Goal: Information Seeking & Learning: Check status

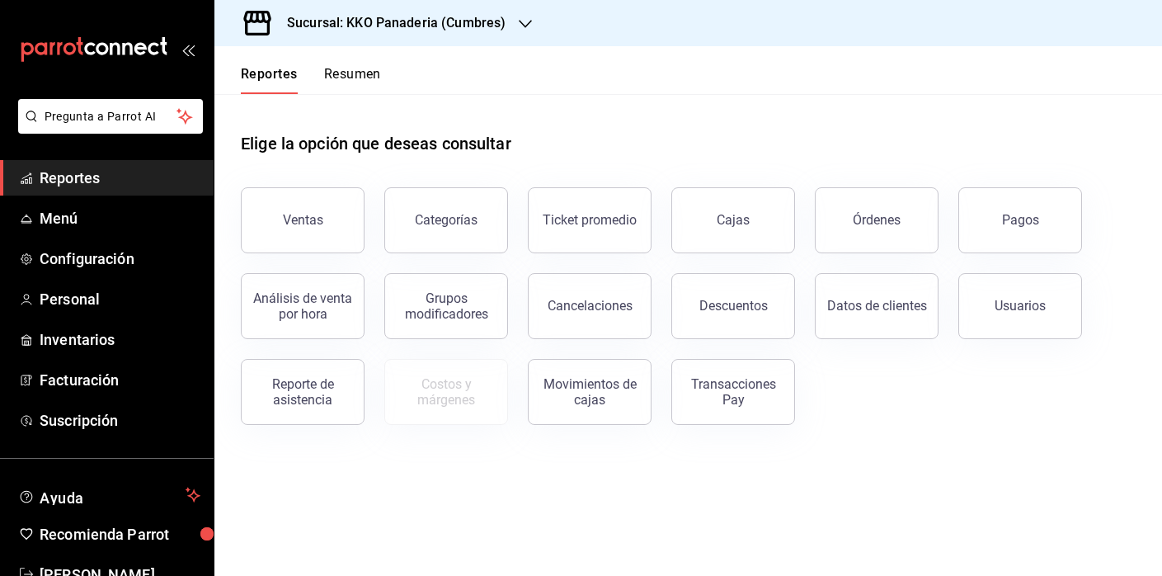
click at [355, 77] on button "Resumen" at bounding box center [352, 80] width 57 height 28
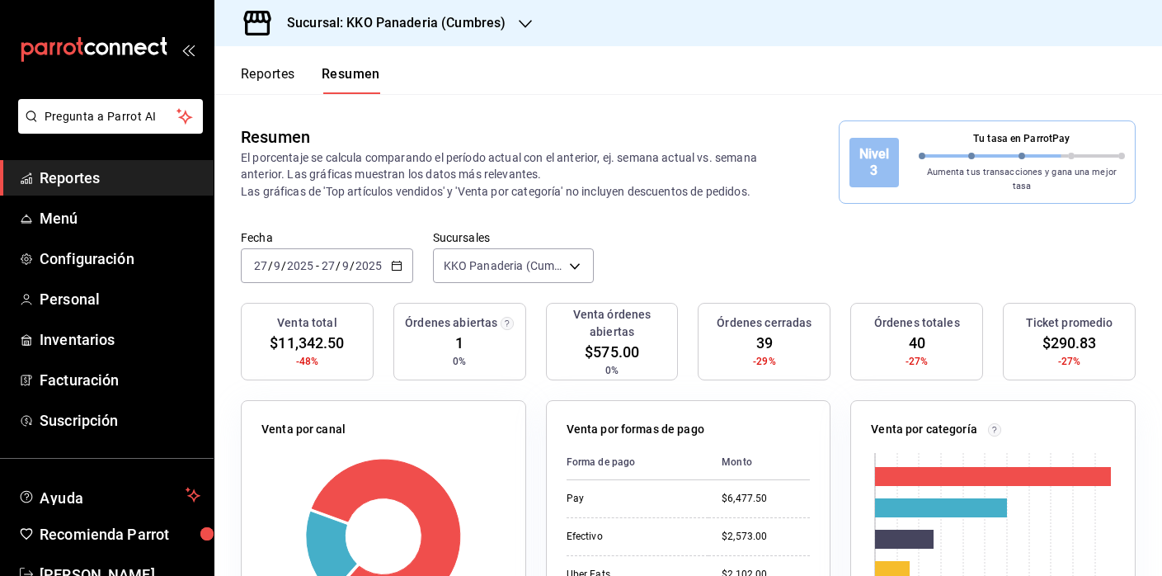
click at [110, 176] on span "Reportes" at bounding box center [120, 178] width 161 height 22
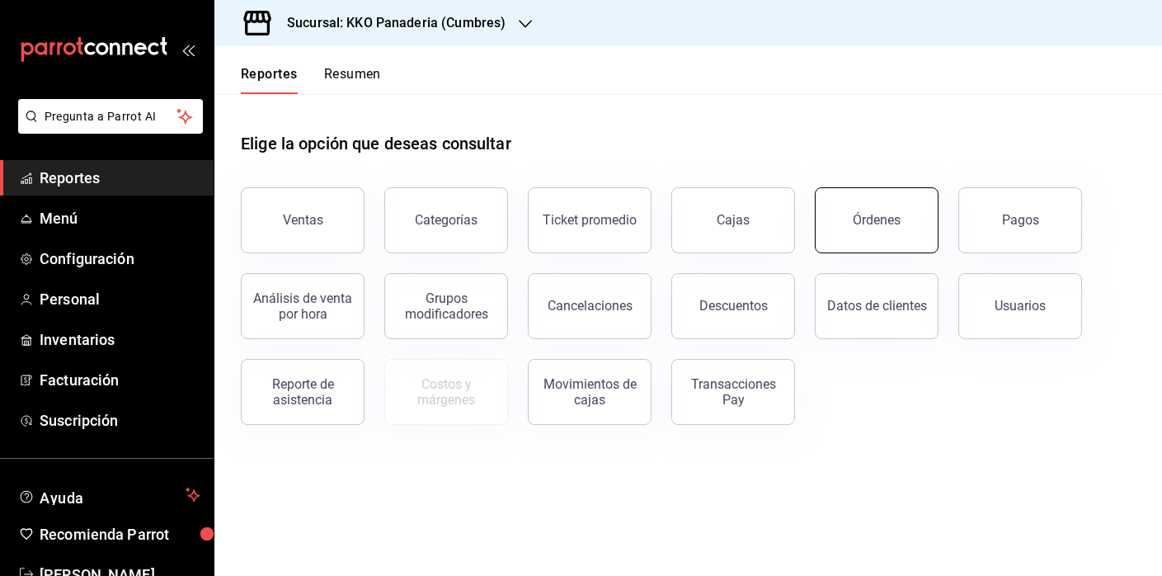
click at [884, 239] on button "Órdenes" at bounding box center [877, 220] width 124 height 66
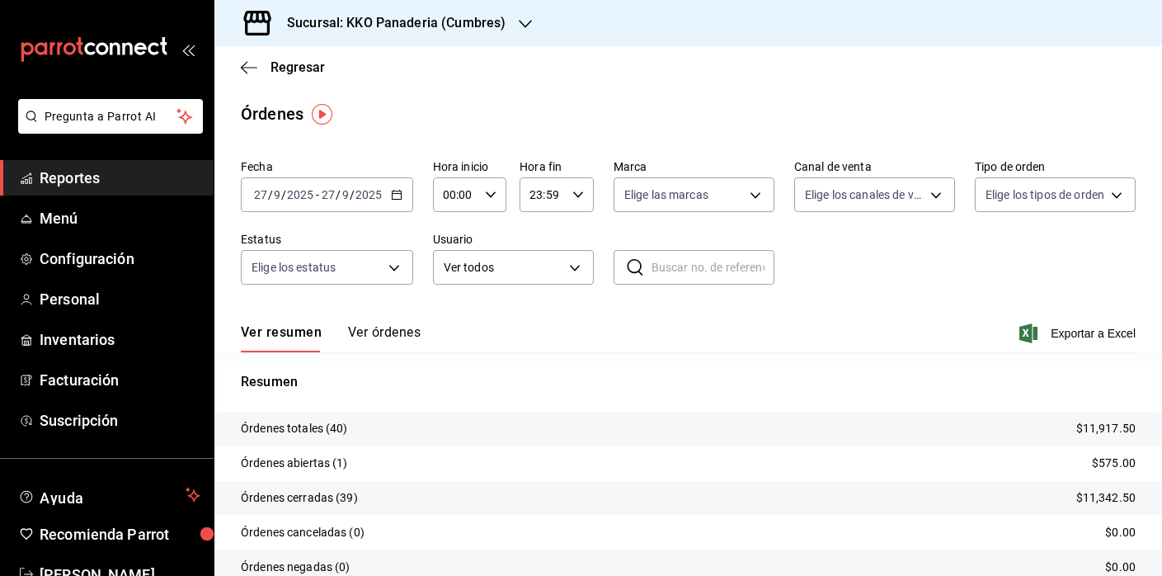
click at [359, 340] on button "Ver órdenes" at bounding box center [384, 338] width 73 height 28
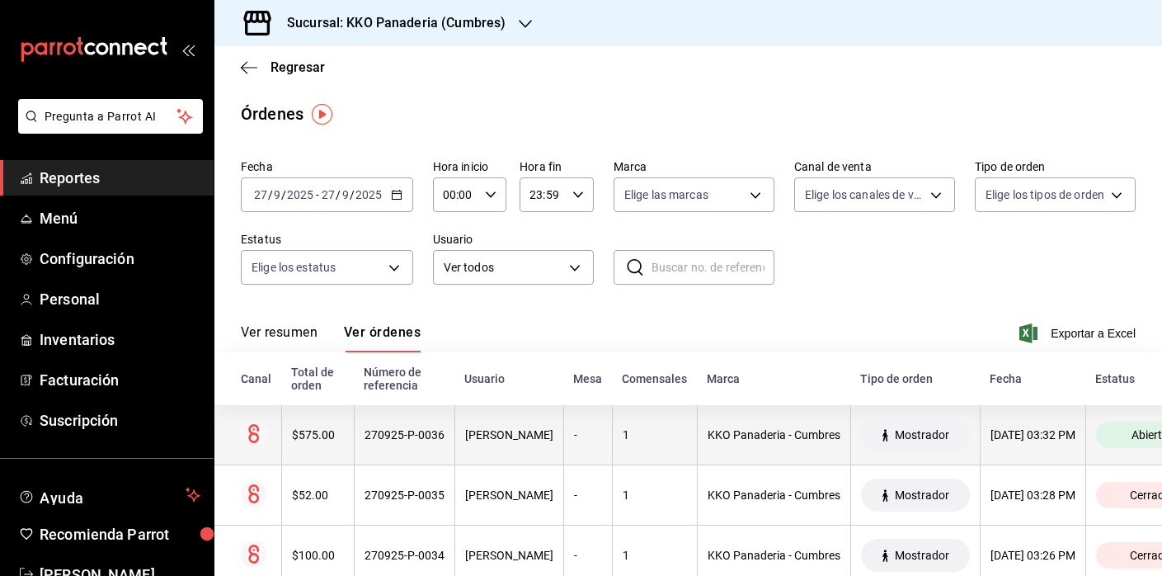
click at [311, 433] on div "$575.00" at bounding box center [318, 434] width 52 height 13
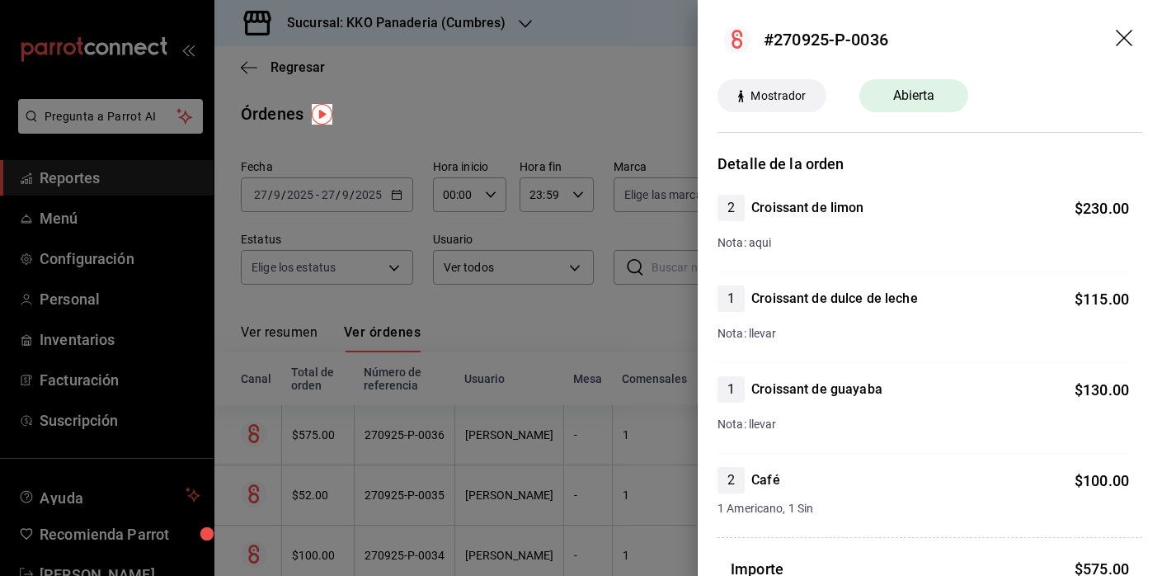
scroll to position [88, 0]
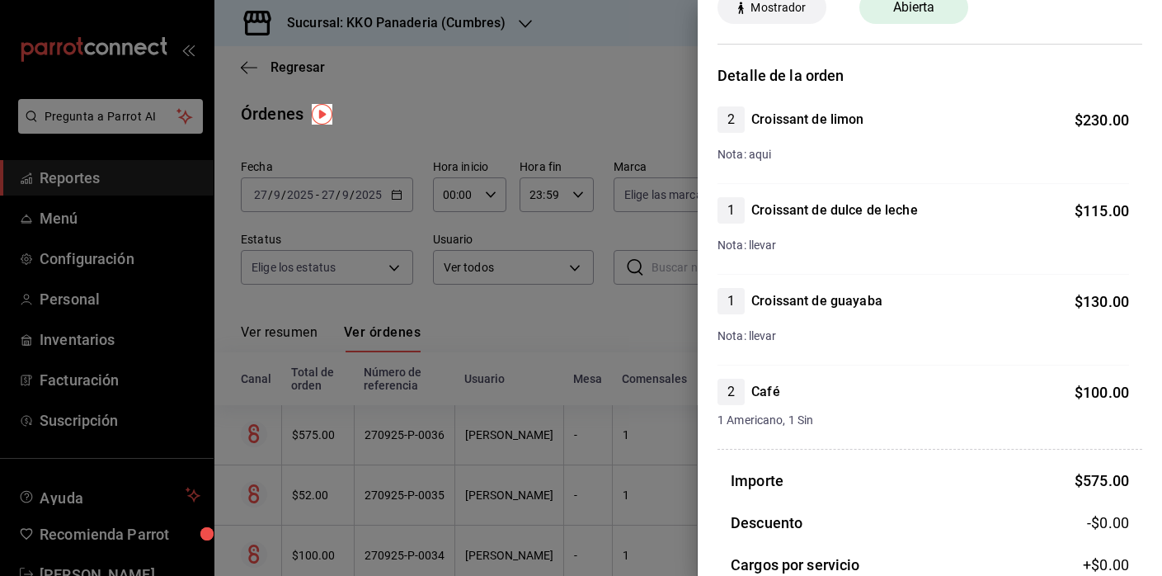
click at [362, 468] on div at bounding box center [581, 288] width 1162 height 576
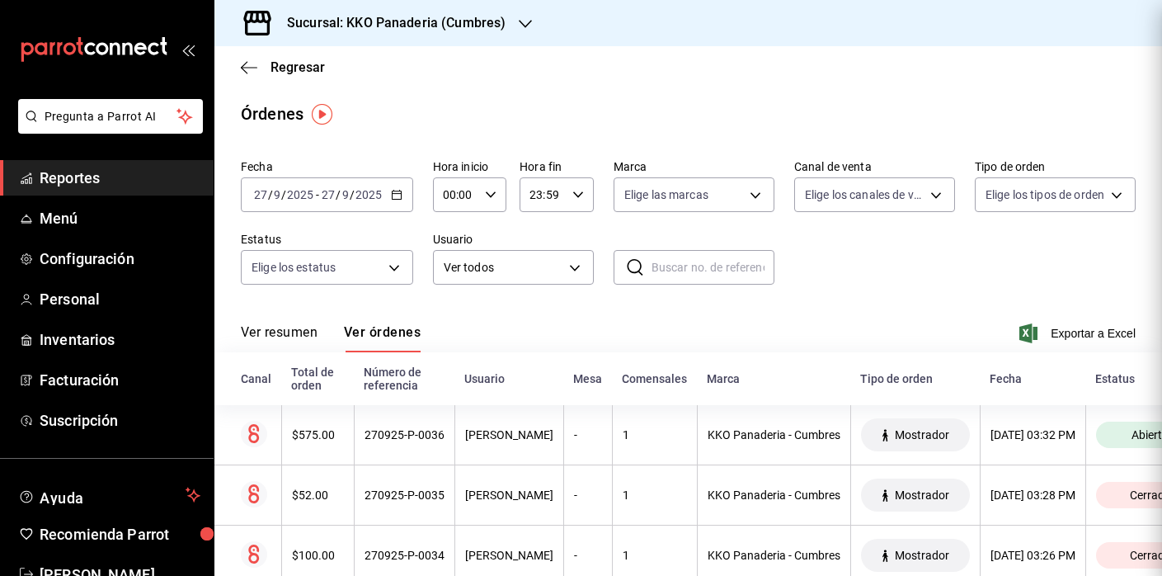
scroll to position [0, 0]
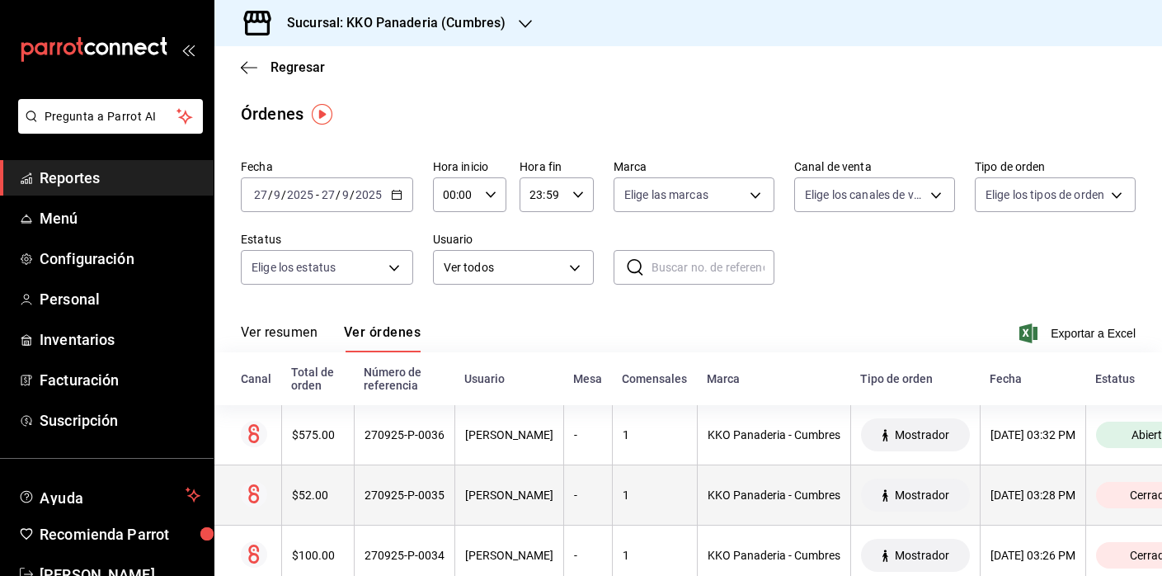
click at [320, 491] on div "$52.00" at bounding box center [318, 494] width 52 height 13
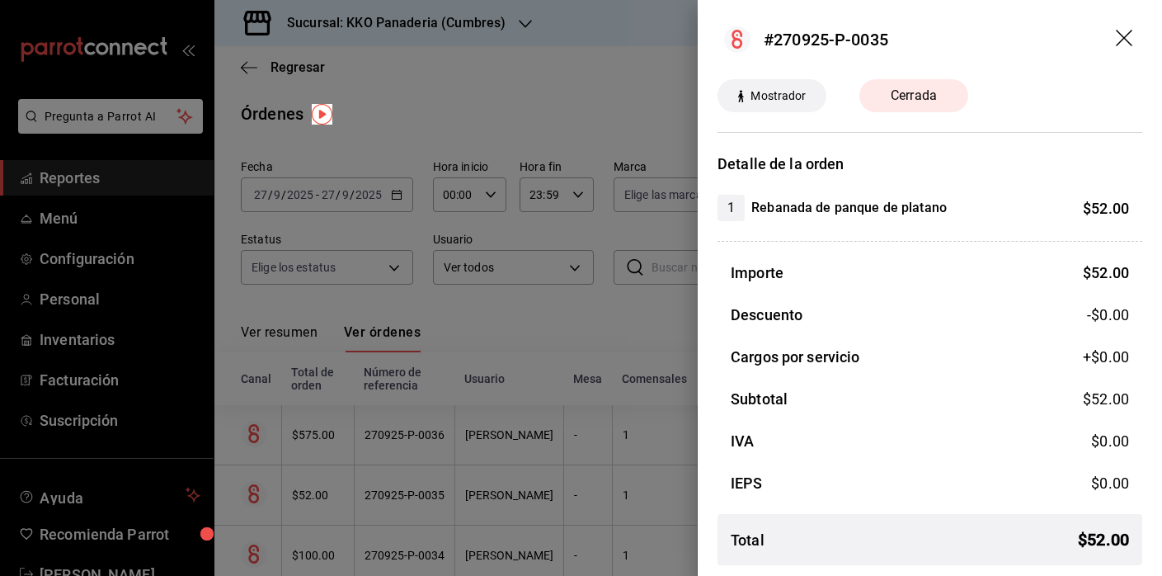
click at [458, 467] on div at bounding box center [581, 288] width 1162 height 576
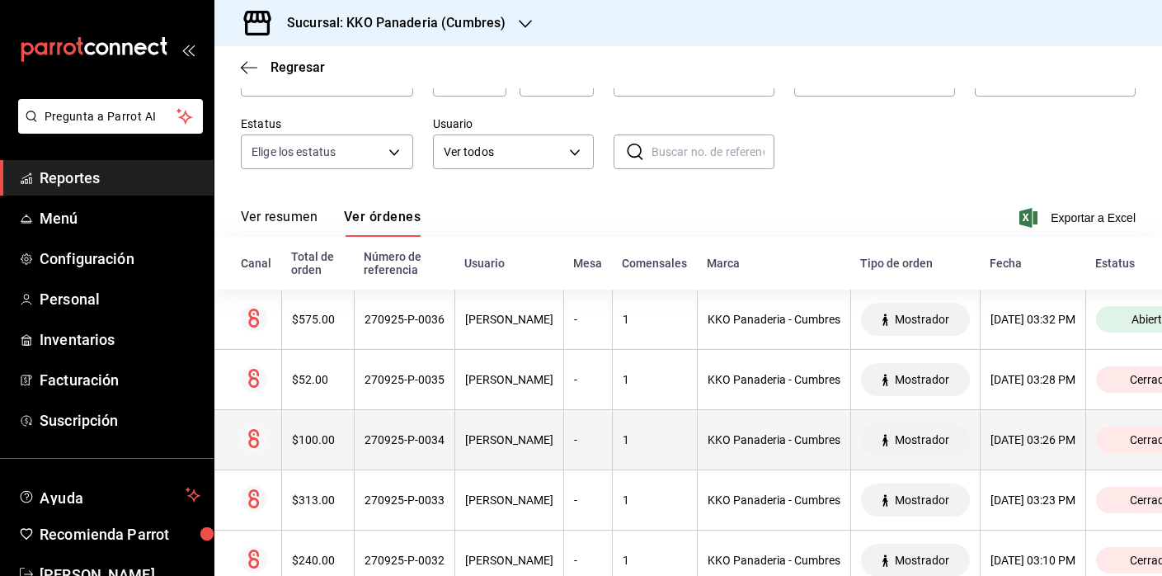
scroll to position [126, 0]
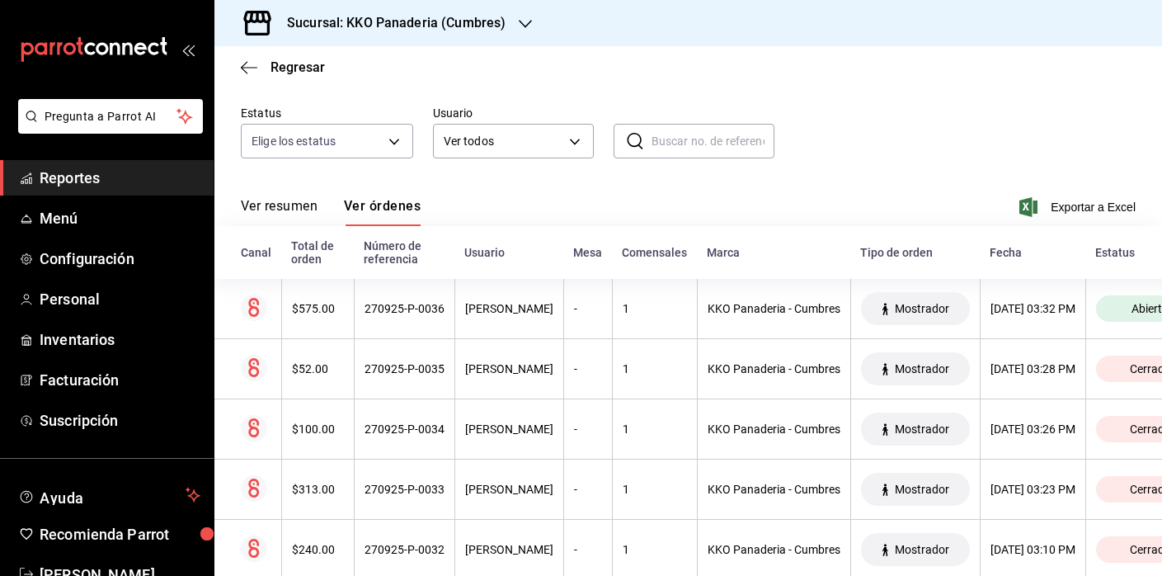
click at [82, 175] on span "Reportes" at bounding box center [120, 178] width 161 height 22
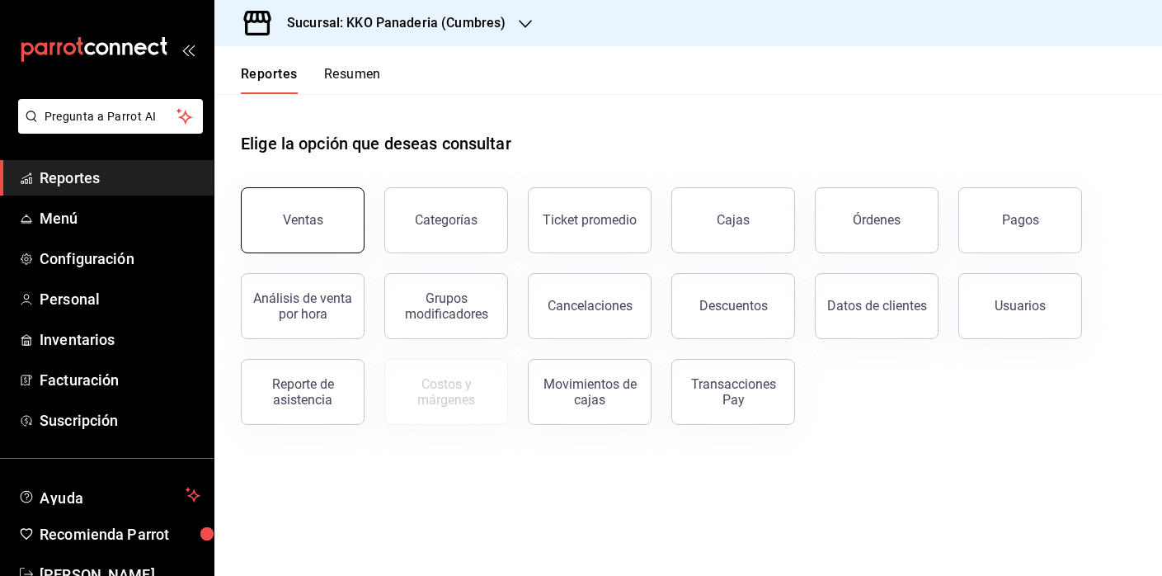
click at [312, 213] on div "Ventas" at bounding box center [303, 220] width 40 height 16
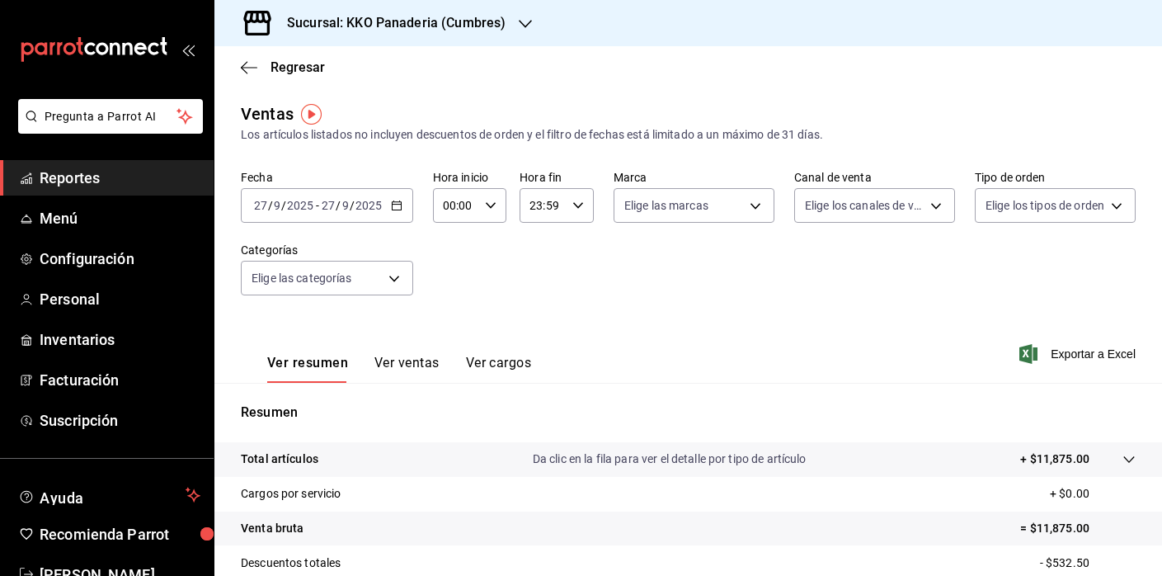
click at [78, 177] on span "Reportes" at bounding box center [120, 178] width 161 height 22
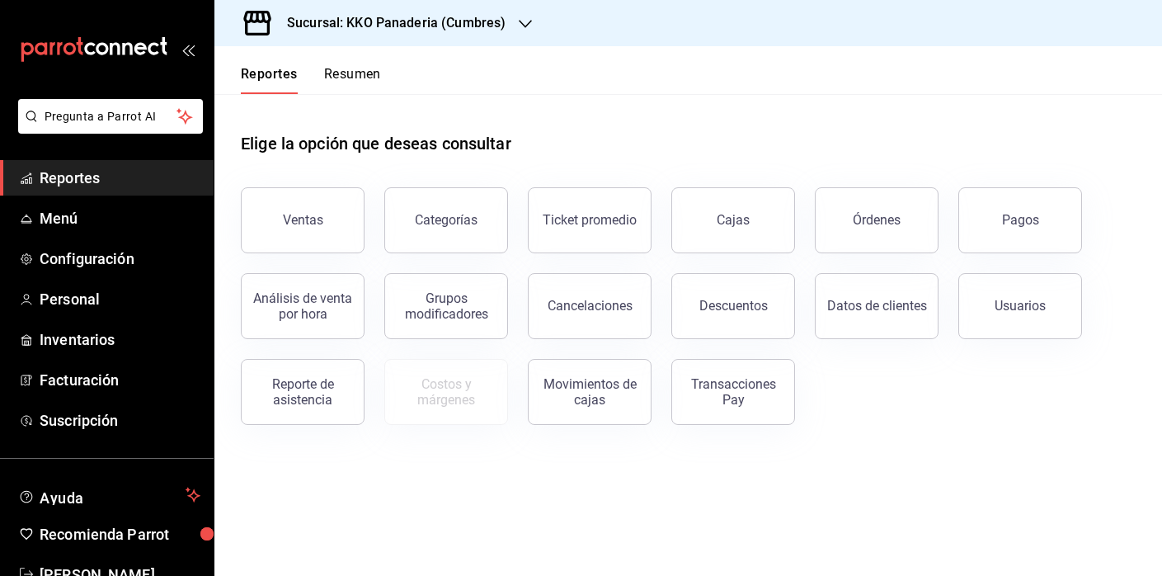
click at [368, 71] on button "Resumen" at bounding box center [352, 80] width 57 height 28
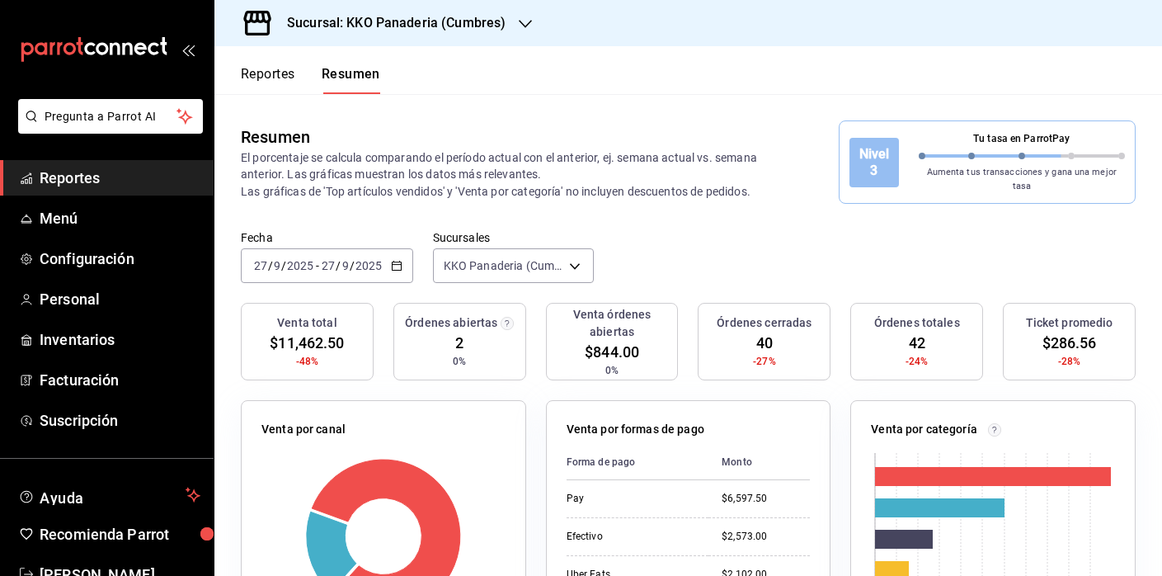
click at [261, 73] on button "Reportes" at bounding box center [268, 80] width 54 height 28
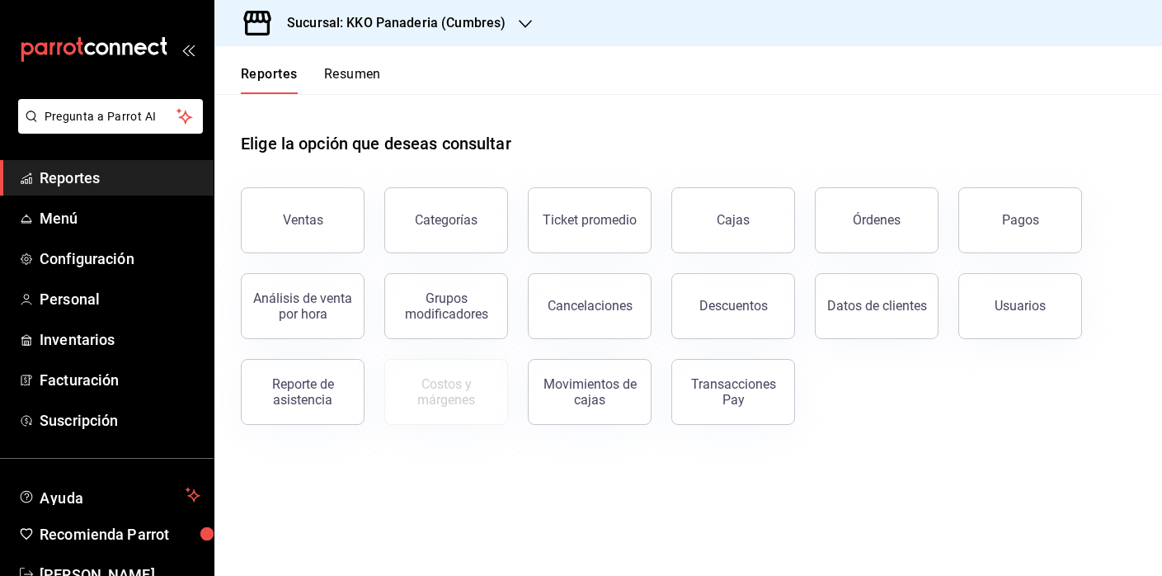
click at [350, 77] on button "Resumen" at bounding box center [352, 80] width 57 height 28
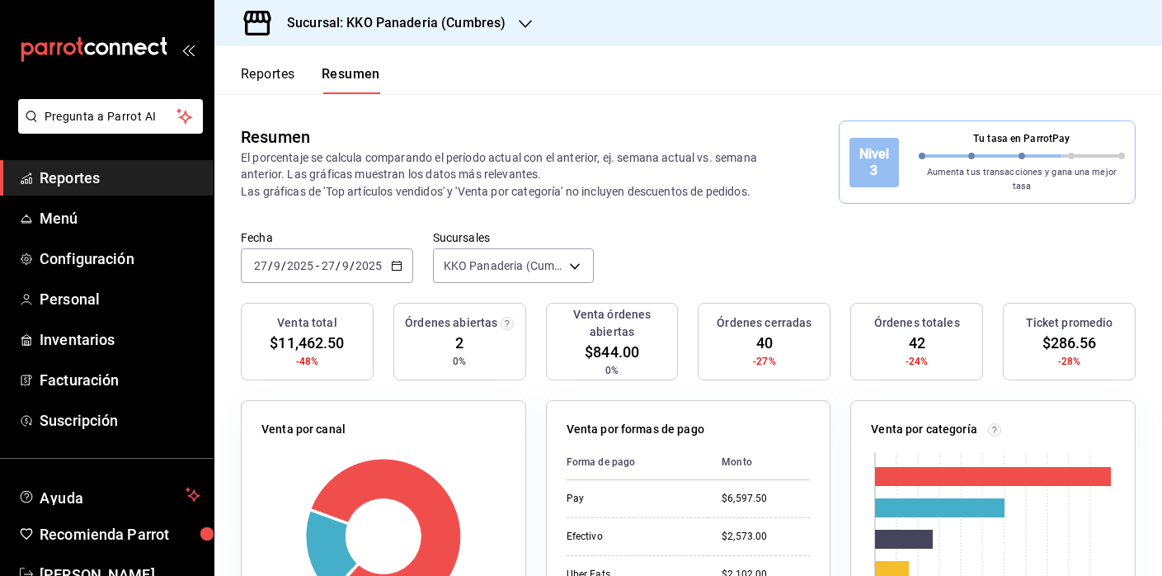
click at [270, 81] on button "Reportes" at bounding box center [268, 80] width 54 height 28
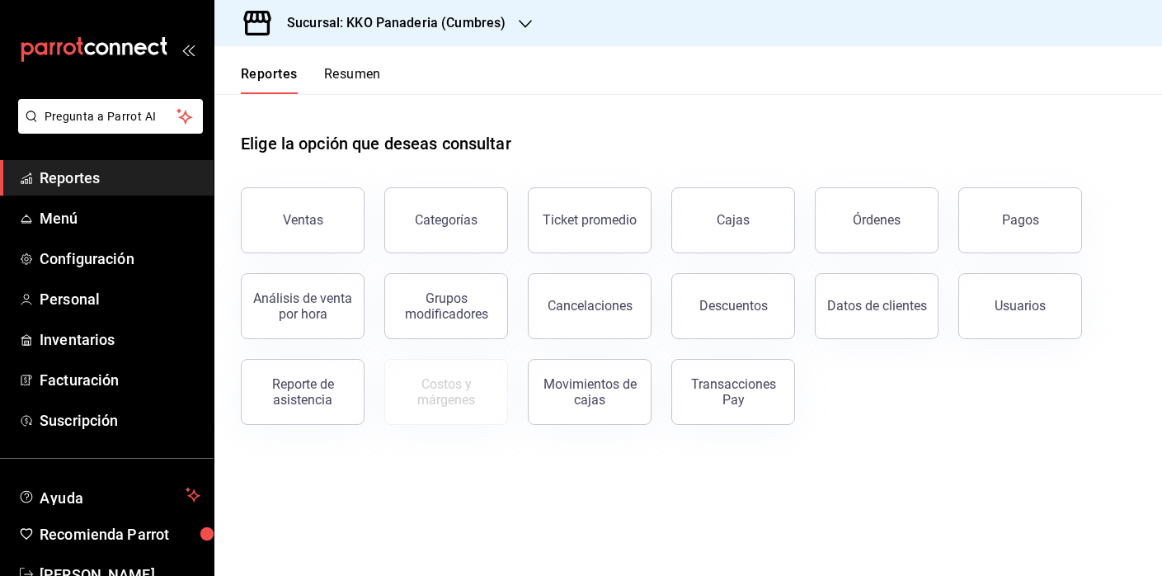
click at [344, 78] on button "Resumen" at bounding box center [352, 80] width 57 height 28
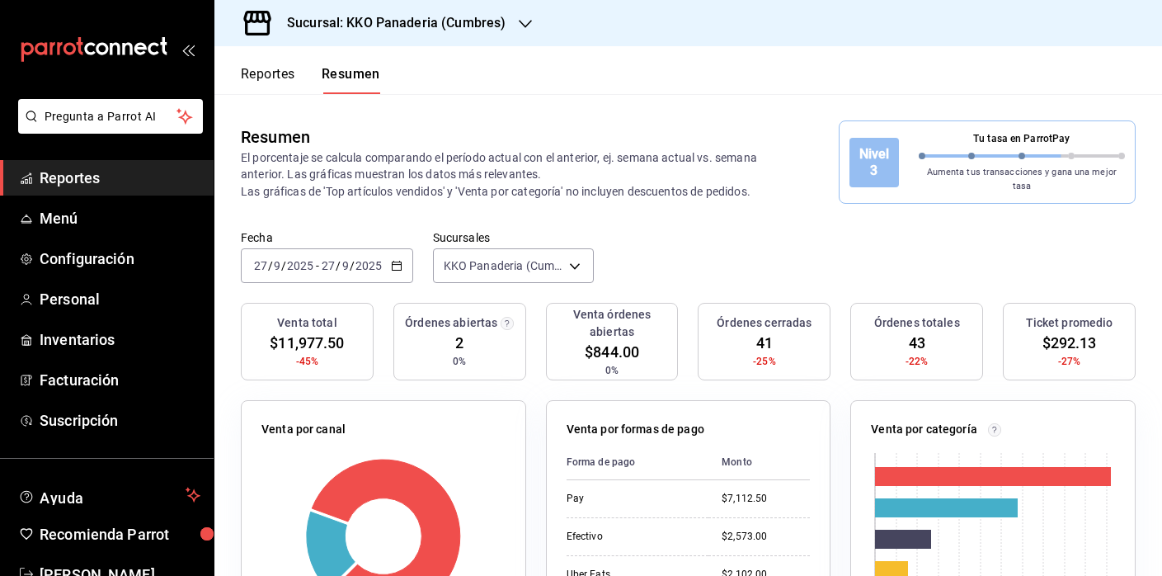
click at [277, 72] on button "Reportes" at bounding box center [268, 80] width 54 height 28
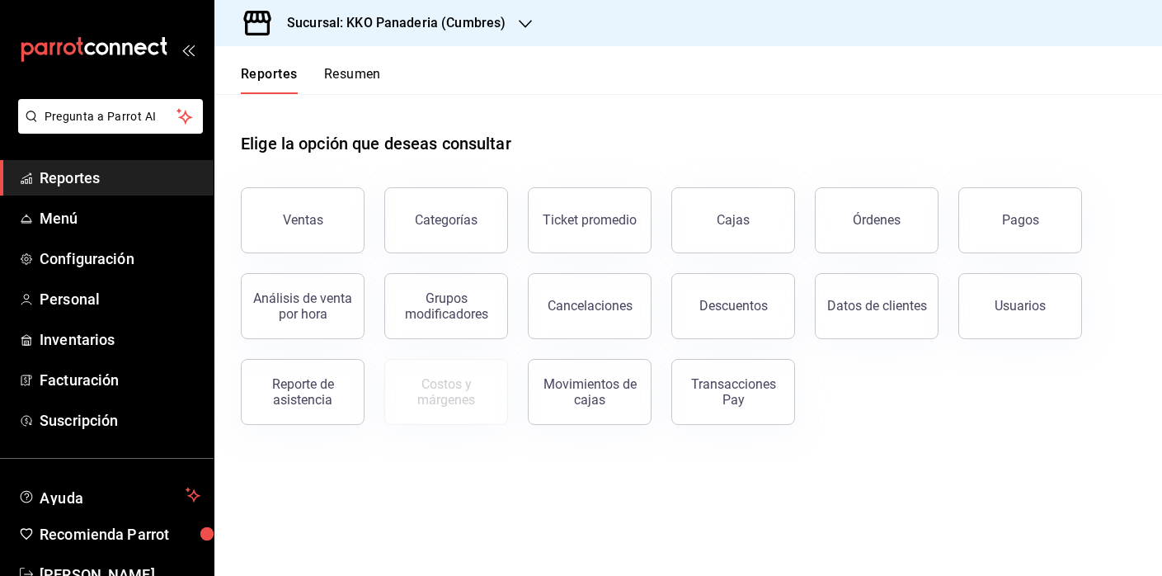
click at [867, 183] on div "Órdenes" at bounding box center [866, 210] width 143 height 86
click at [860, 202] on button "Órdenes" at bounding box center [877, 220] width 124 height 66
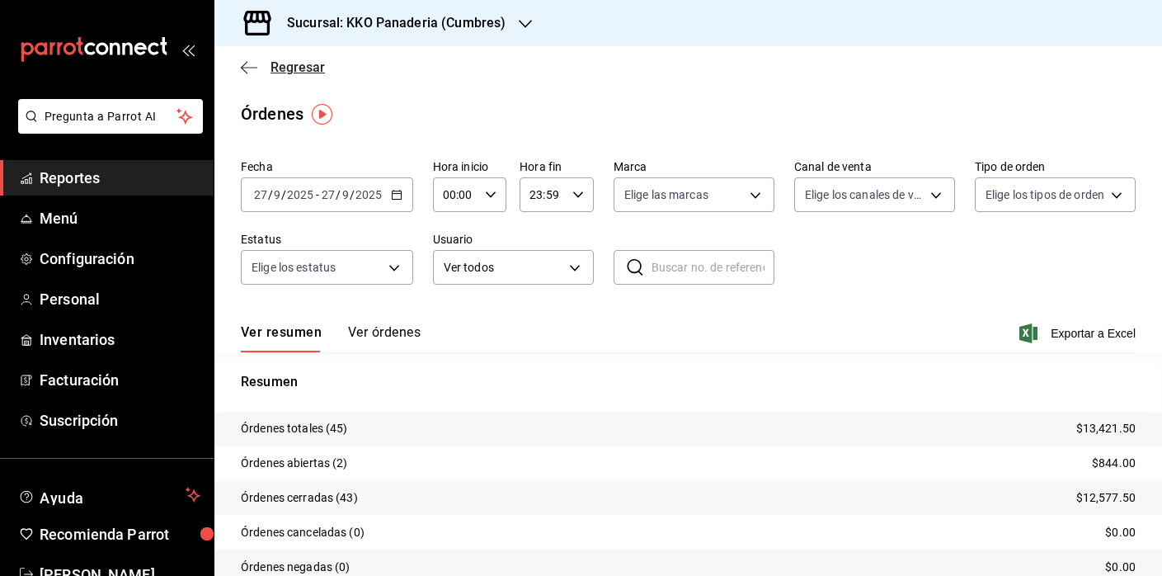
drag, startPoint x: 260, startPoint y: 63, endPoint x: 248, endPoint y: 63, distance: 11.5
click at [248, 63] on span "Regresar" at bounding box center [283, 67] width 84 height 16
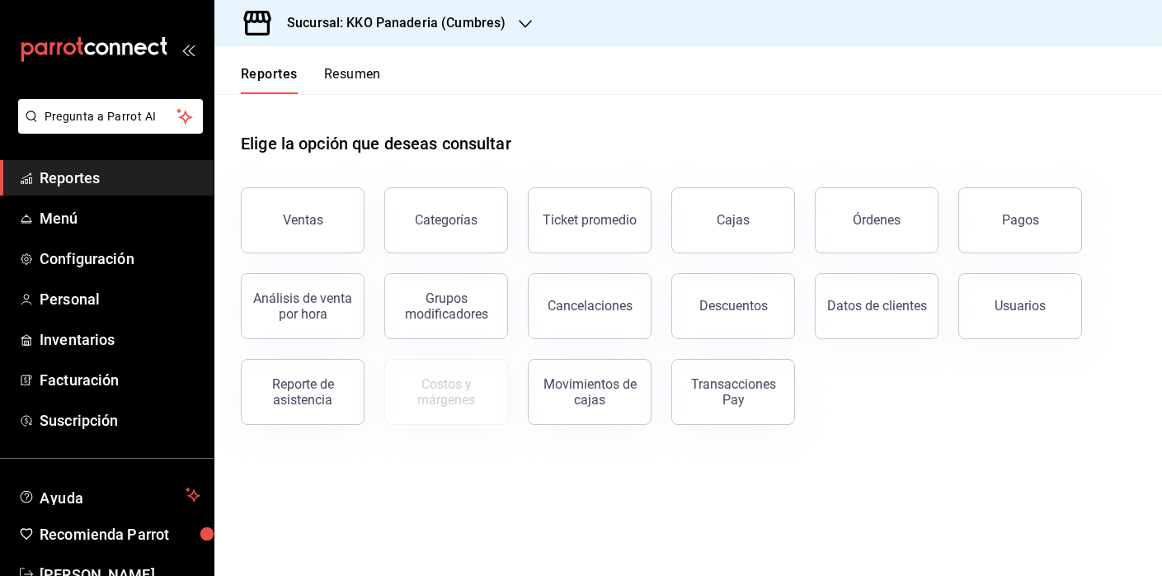
click at [359, 79] on button "Resumen" at bounding box center [352, 80] width 57 height 28
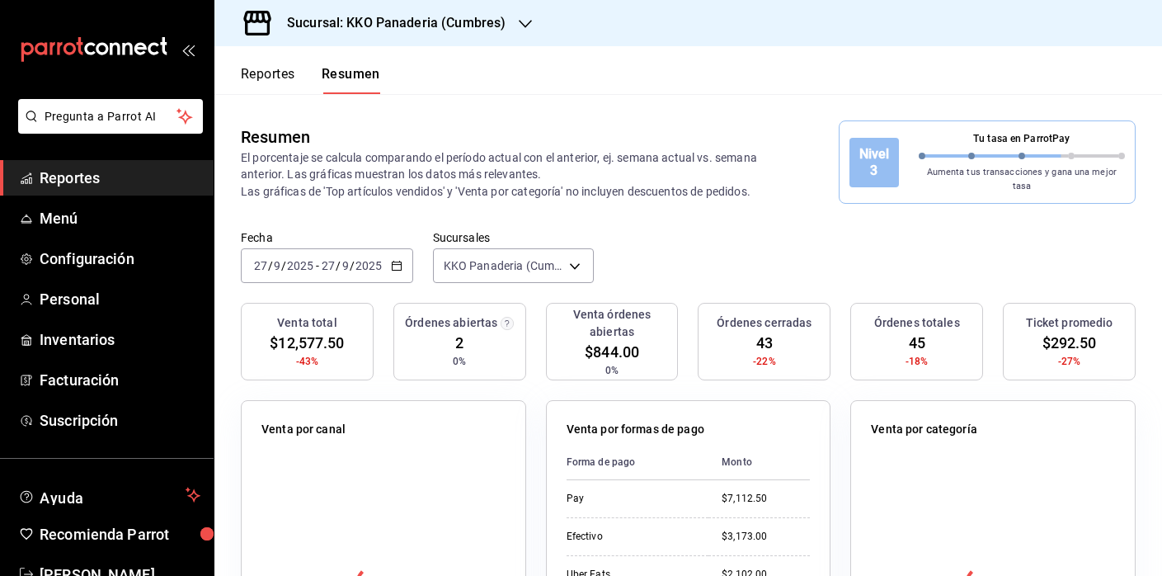
click at [600, 344] on span "$844.00" at bounding box center [612, 352] width 54 height 22
click at [77, 176] on span "Reportes" at bounding box center [120, 178] width 161 height 22
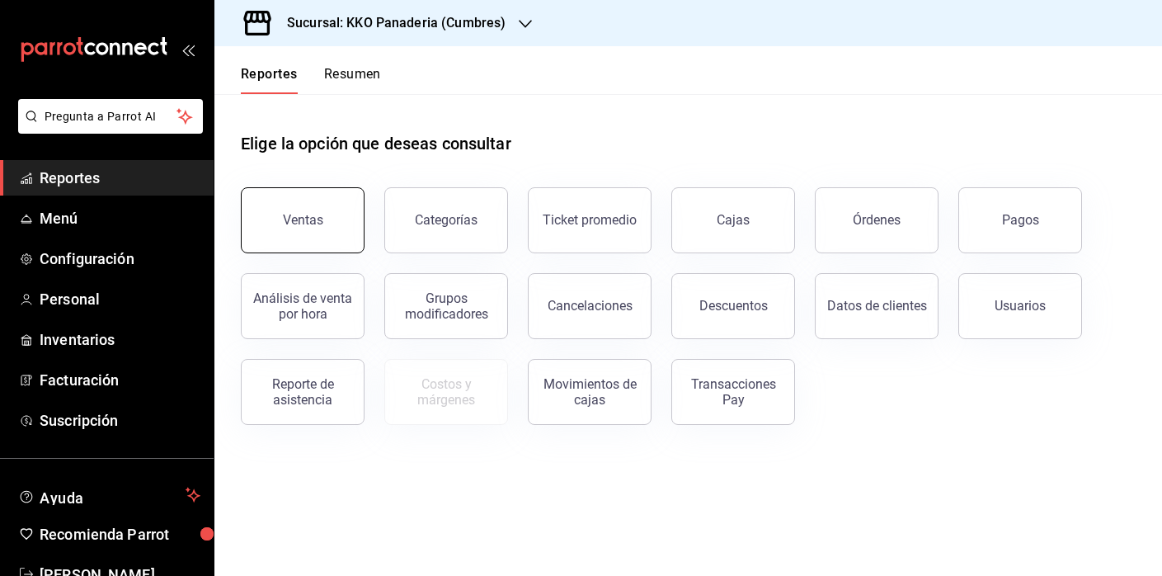
click at [294, 214] on div "Ventas" at bounding box center [303, 220] width 40 height 16
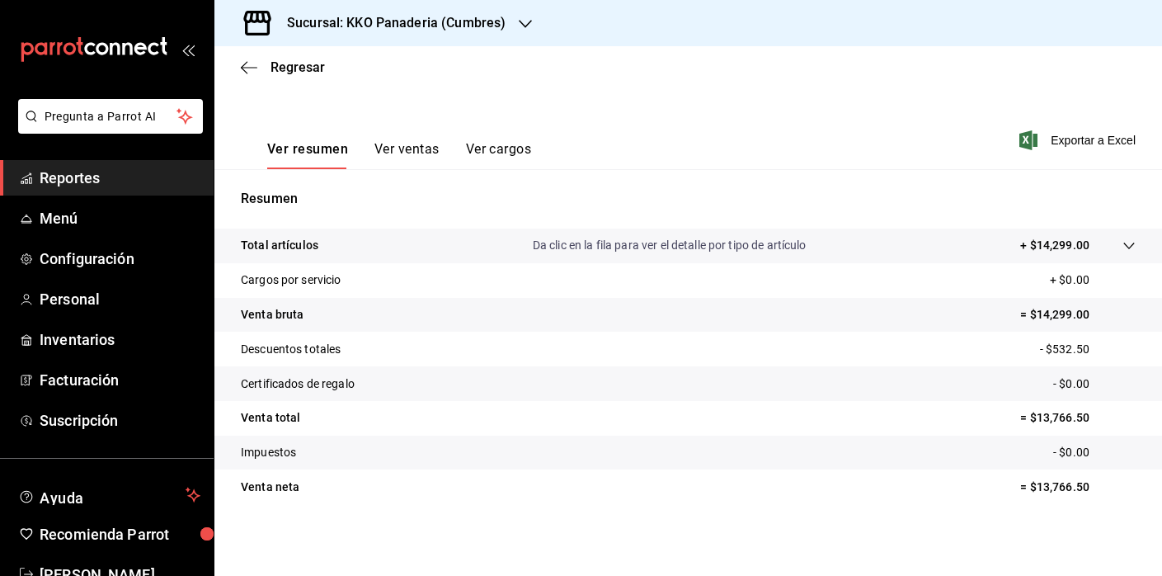
scroll to position [214, 0]
click at [307, 350] on p "Descuentos totales" at bounding box center [291, 348] width 100 height 17
click at [435, 355] on tr "Descuentos totales - $532.50" at bounding box center [687, 348] width 947 height 35
click at [383, 136] on div "Ver resumen Ver ventas Ver cargos" at bounding box center [386, 144] width 290 height 48
click at [386, 148] on button "Ver ventas" at bounding box center [406, 154] width 65 height 28
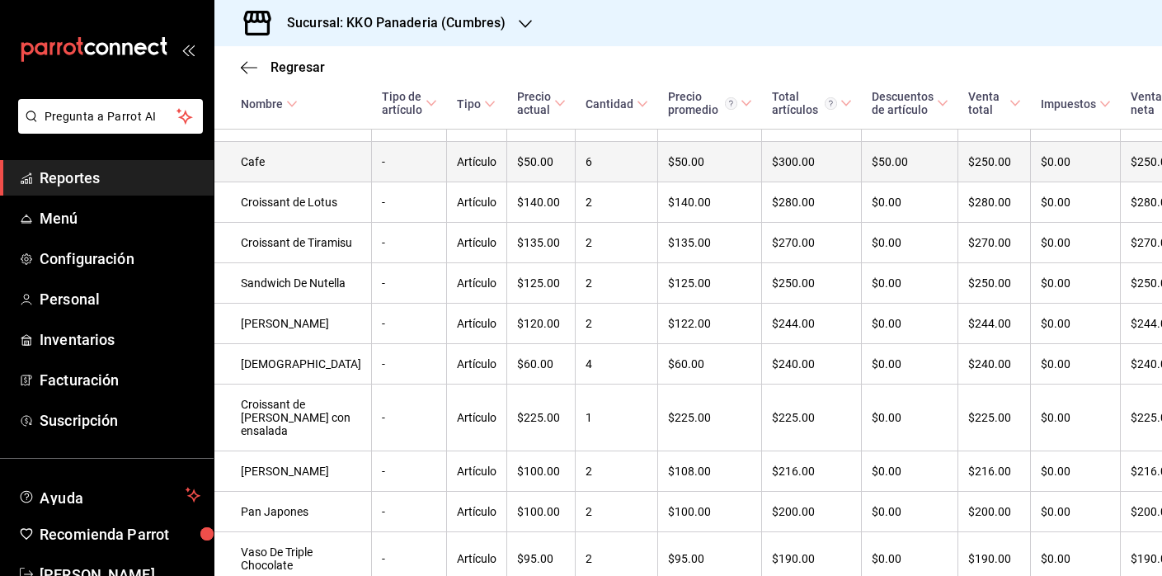
scroll to position [1116, 0]
click at [866, 183] on td "$50.00" at bounding box center [910, 163] width 96 height 40
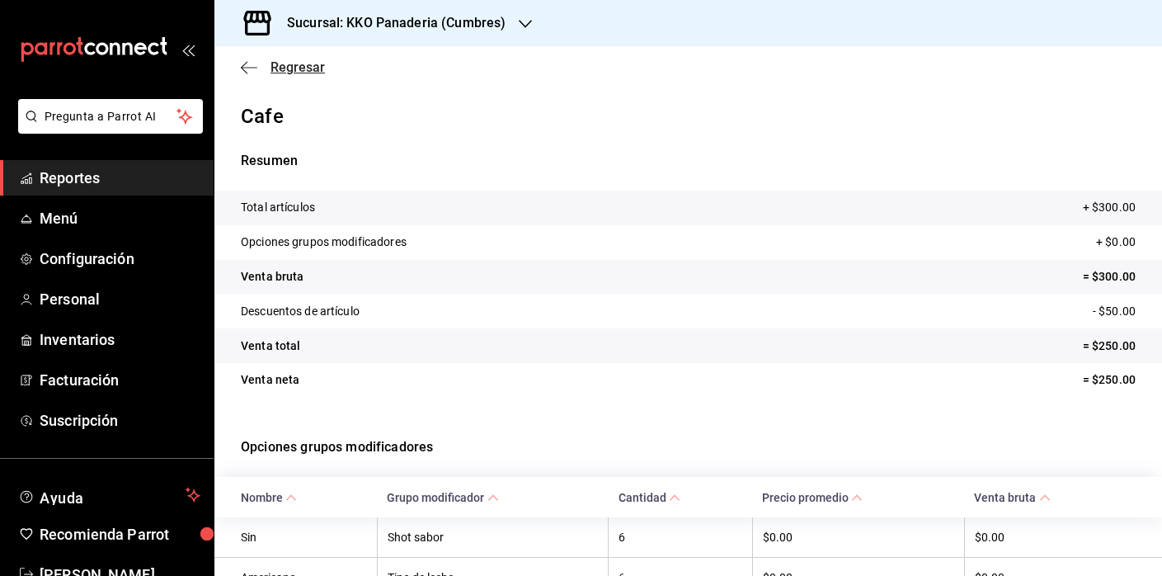
click at [249, 68] on icon "button" at bounding box center [249, 67] width 16 height 15
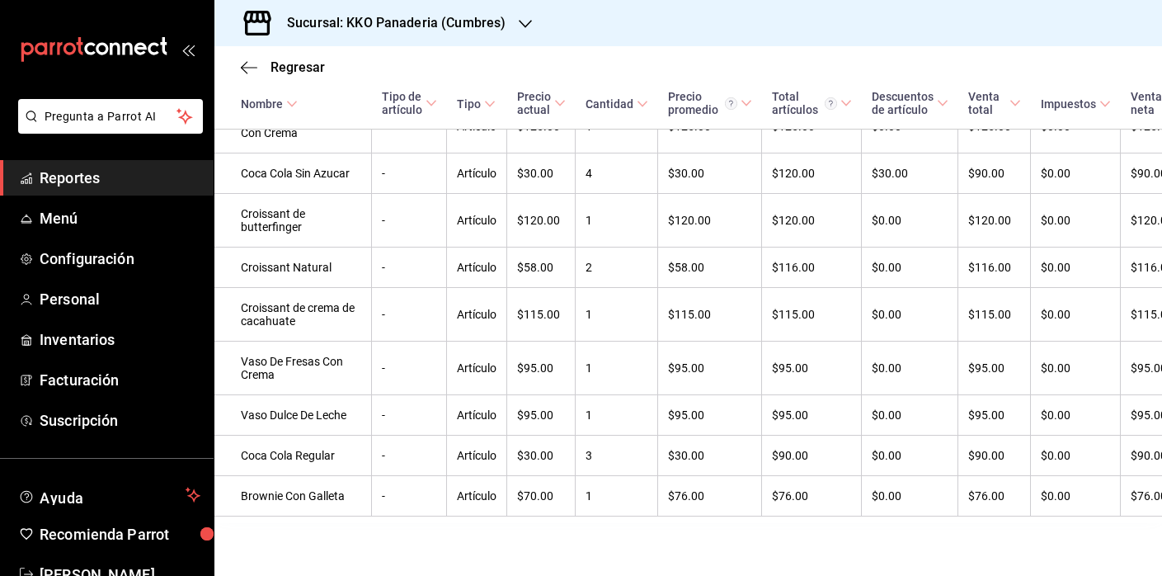
scroll to position [1898, 0]
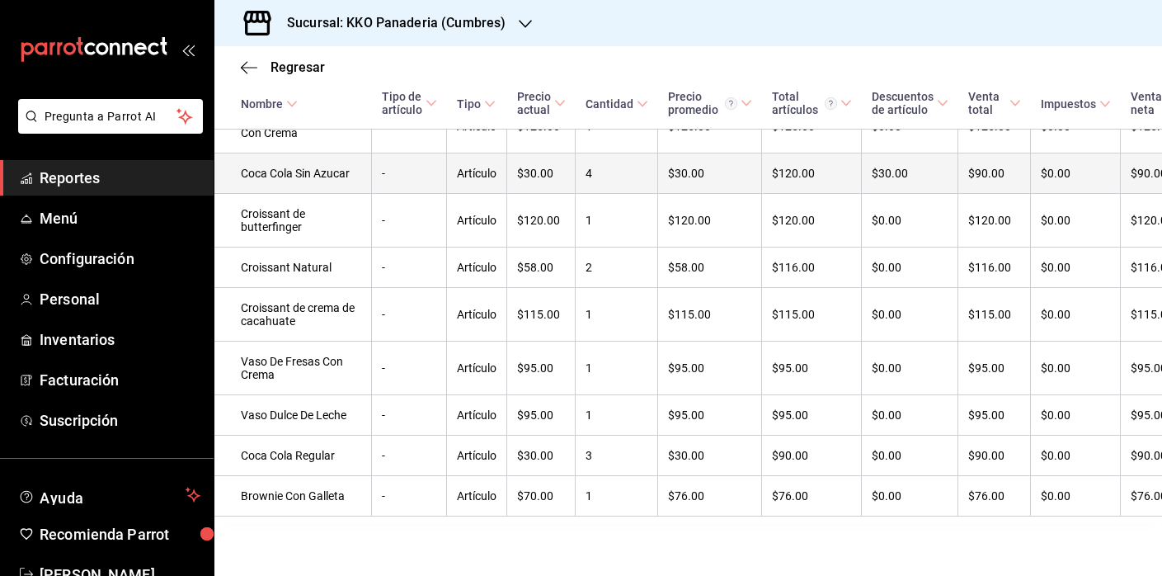
click at [872, 194] on td "$30.00" at bounding box center [910, 173] width 96 height 40
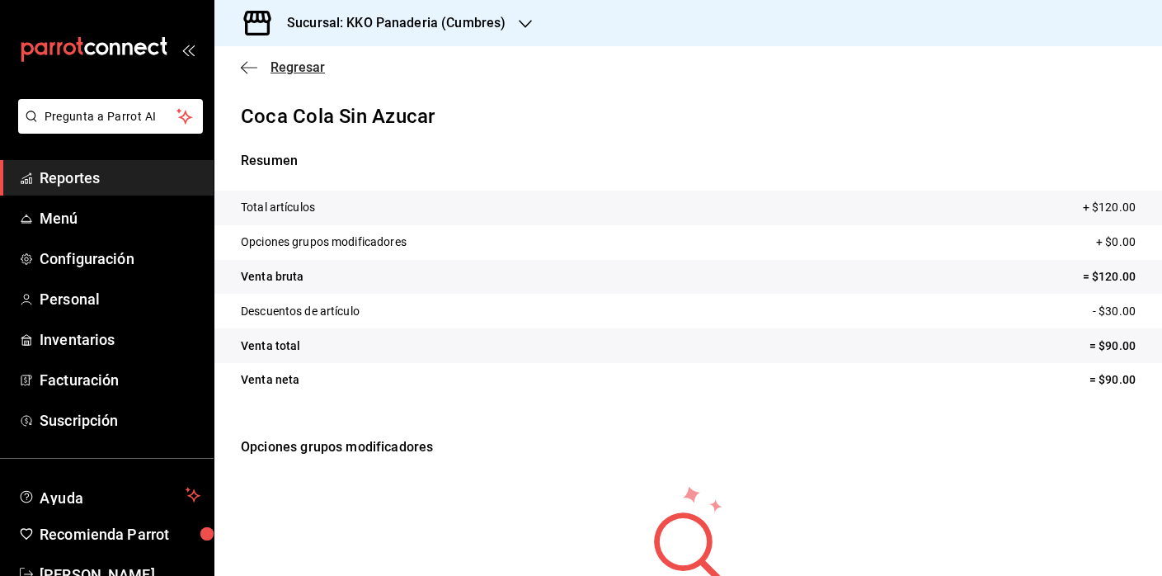
click at [251, 68] on icon "button" at bounding box center [249, 67] width 16 height 15
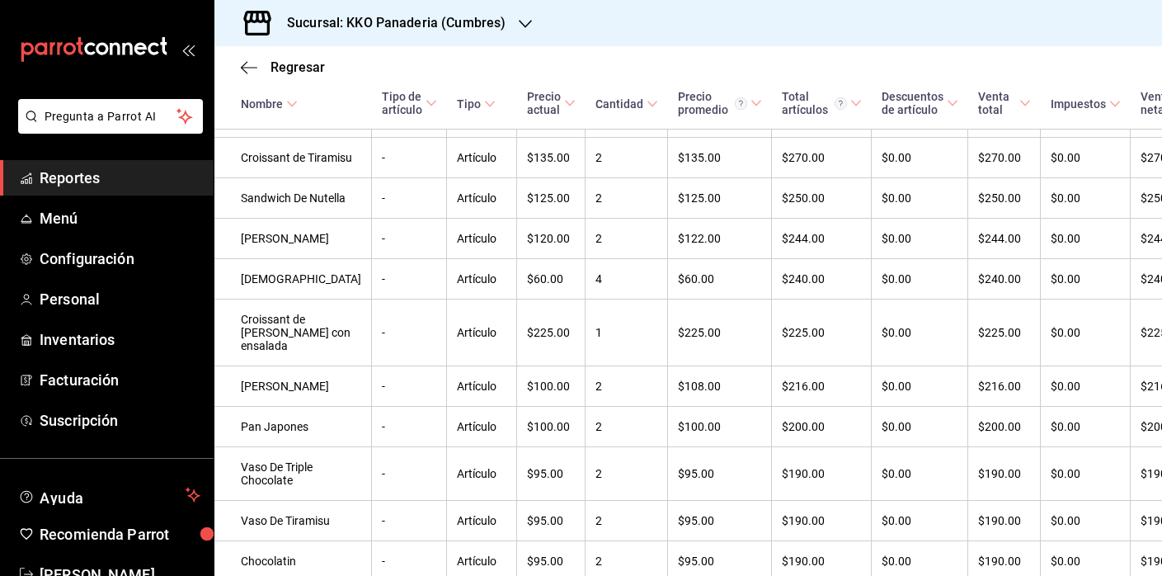
scroll to position [1198, 0]
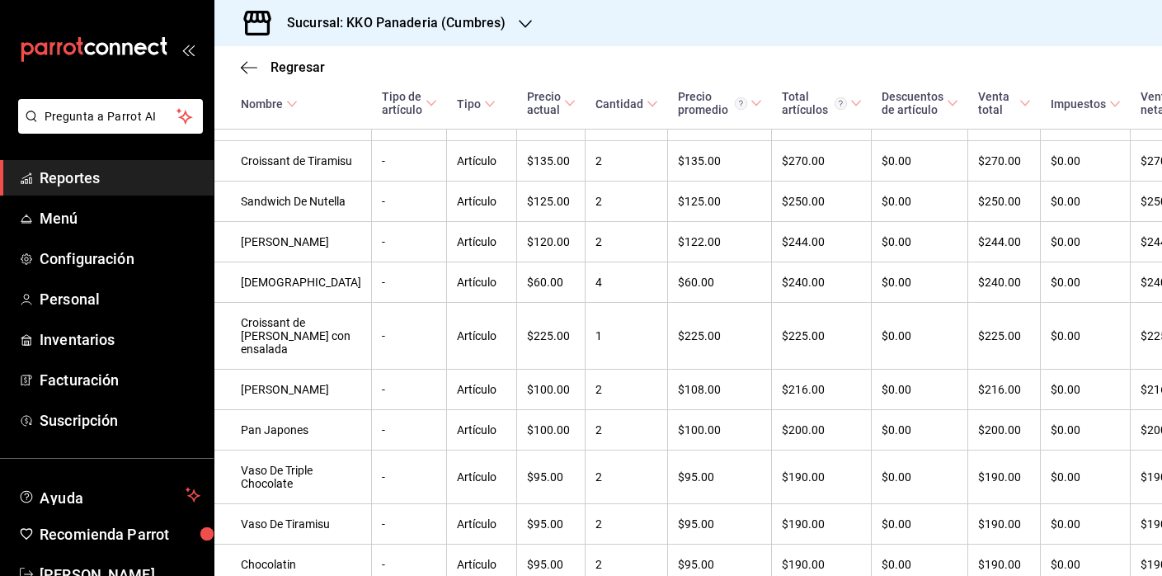
click at [772, 101] on td "$300.00" at bounding box center [822, 80] width 100 height 40
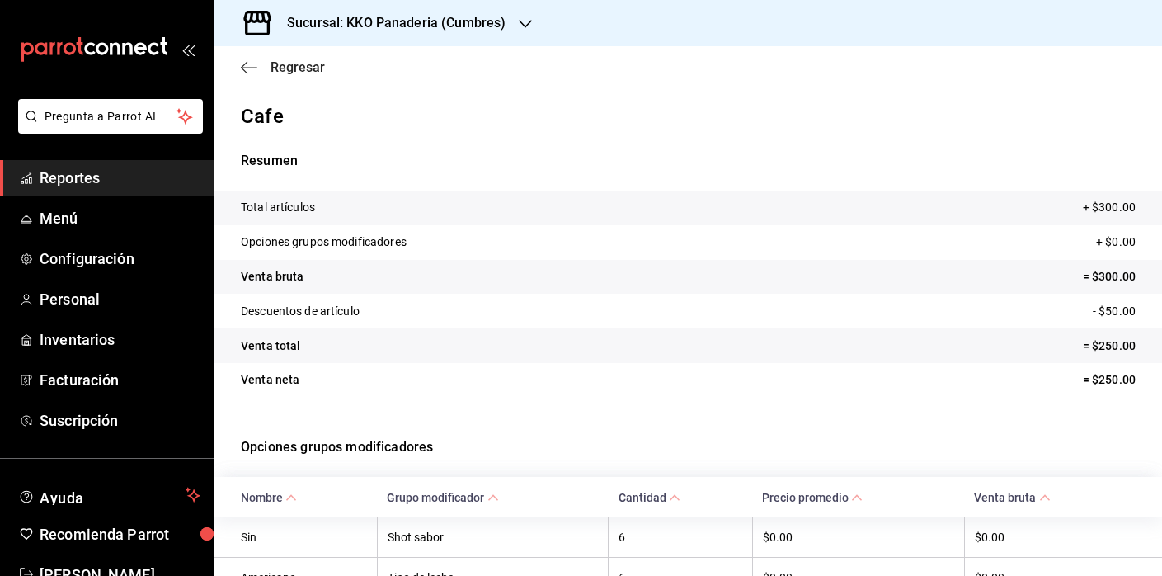
click at [246, 61] on icon "button" at bounding box center [249, 67] width 16 height 15
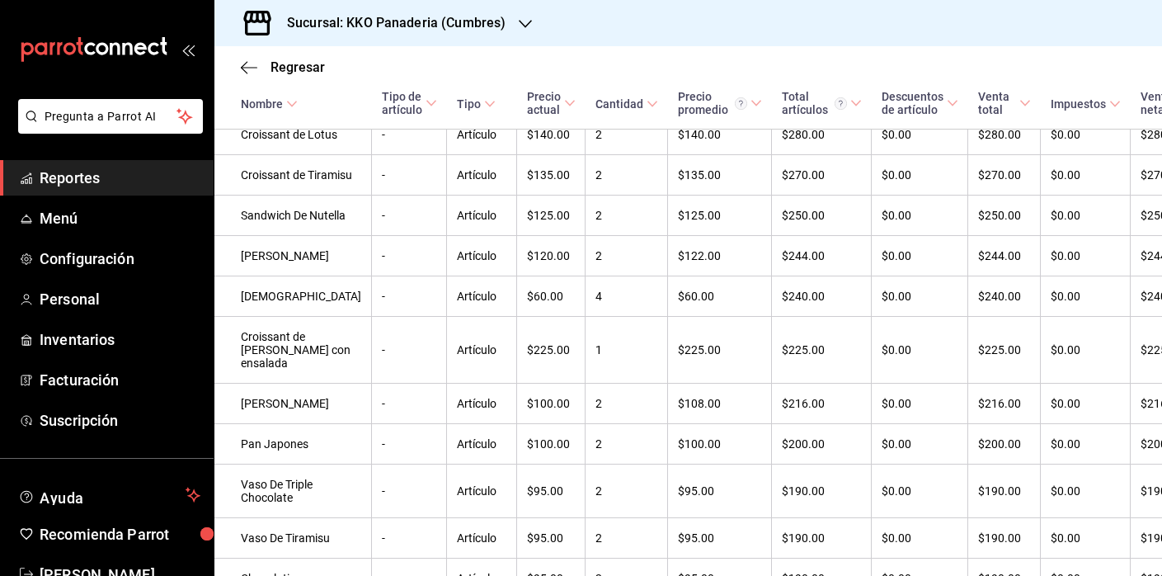
scroll to position [1180, 0]
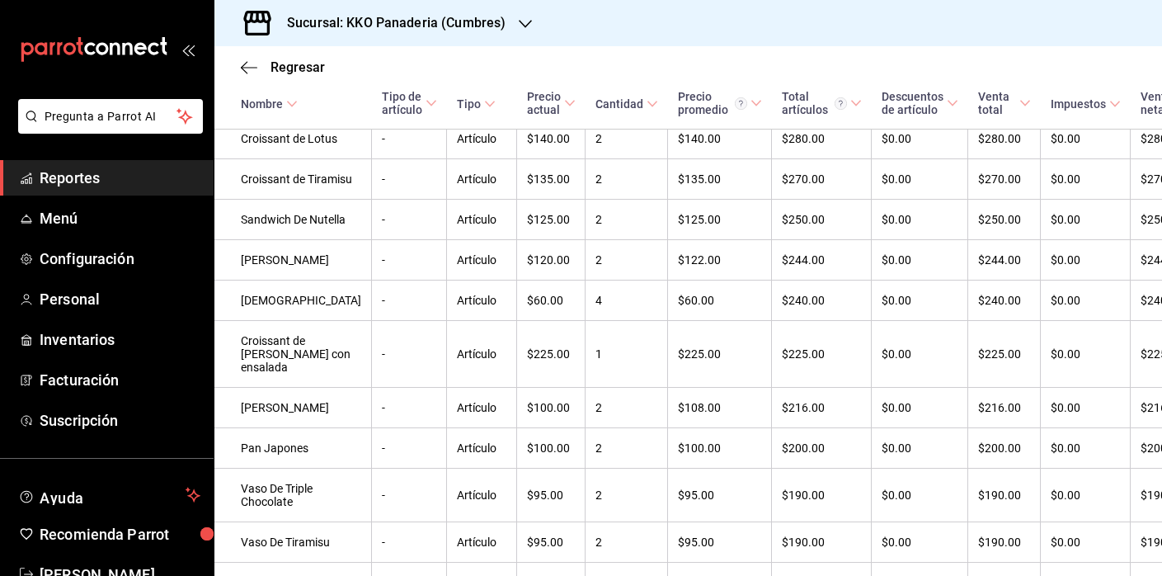
click at [235, 78] on div "Regresar" at bounding box center [687, 67] width 947 height 42
click at [239, 70] on div "Regresar" at bounding box center [687, 67] width 947 height 42
click at [243, 70] on icon "button" at bounding box center [249, 67] width 16 height 15
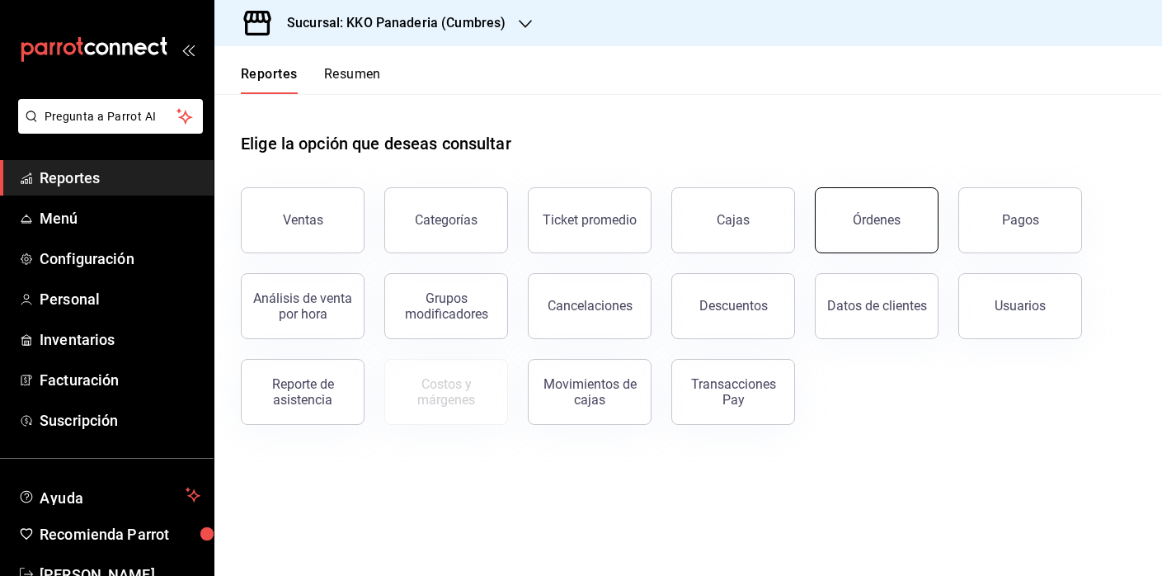
click at [872, 242] on button "Órdenes" at bounding box center [877, 220] width 124 height 66
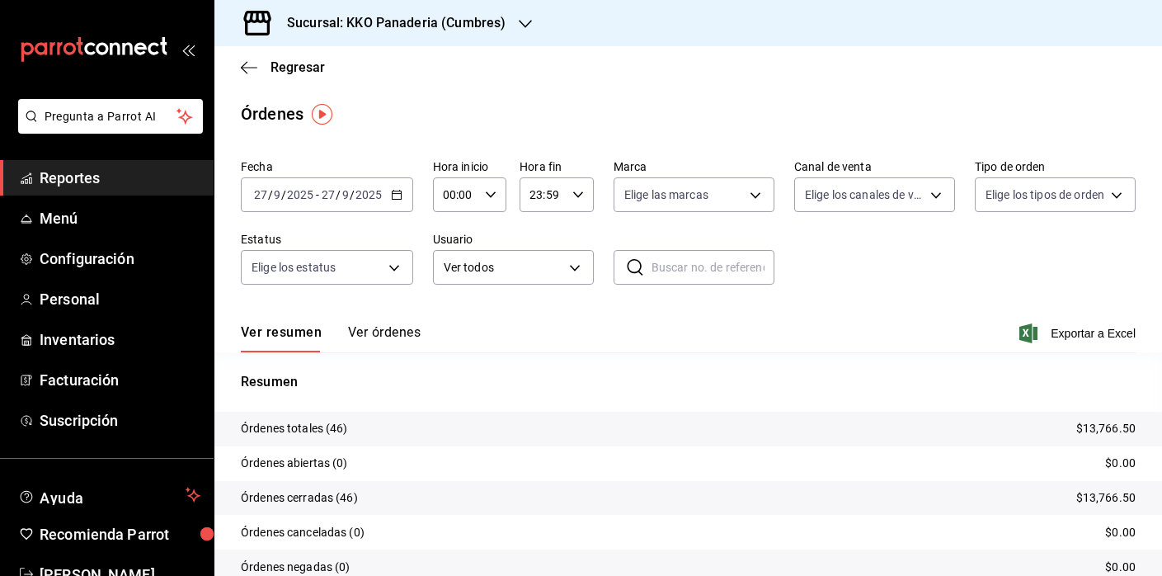
click at [399, 331] on button "Ver órdenes" at bounding box center [384, 338] width 73 height 28
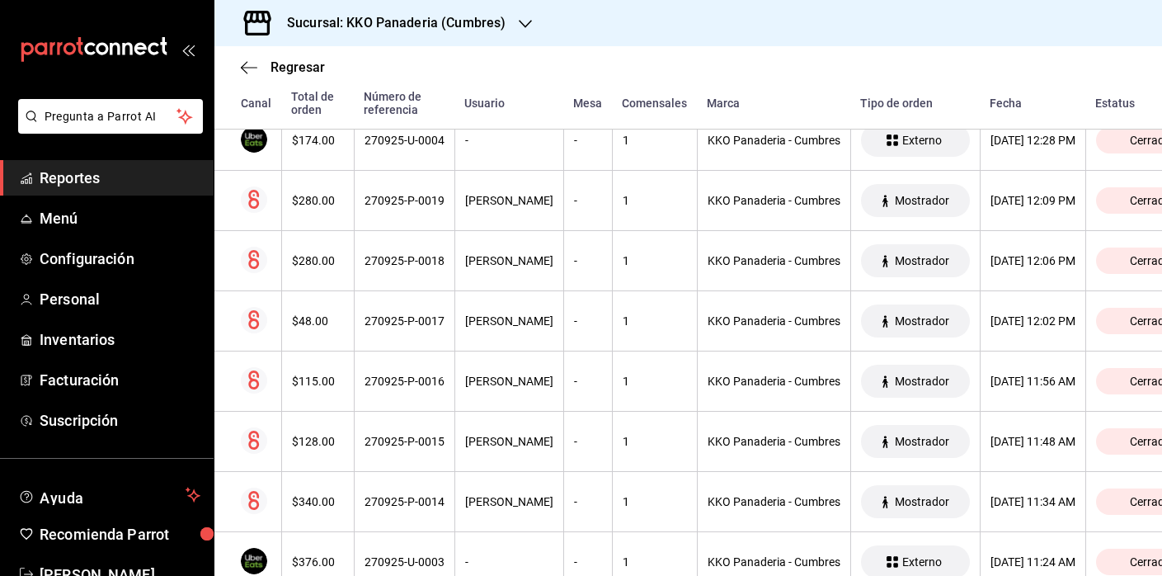
scroll to position [2662, 0]
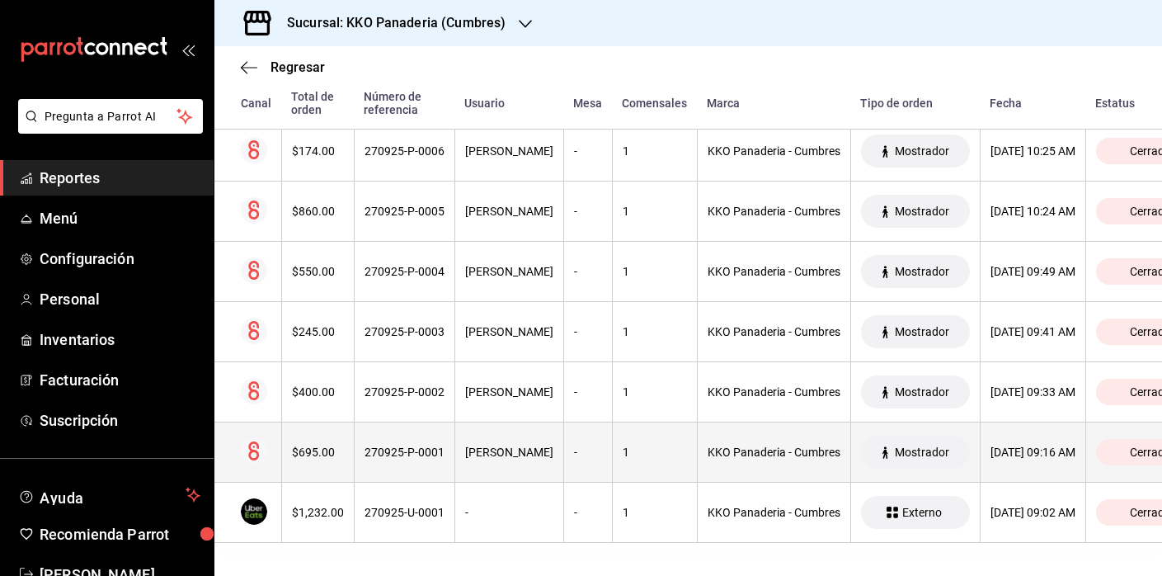
click at [335, 442] on th "$695.00" at bounding box center [317, 452] width 73 height 60
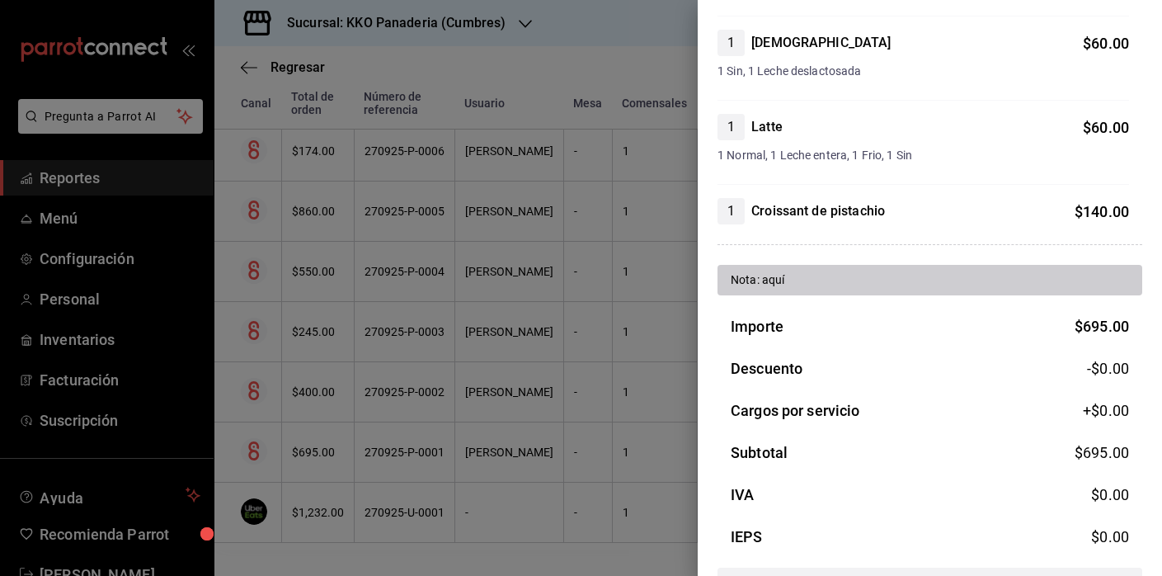
scroll to position [501, 0]
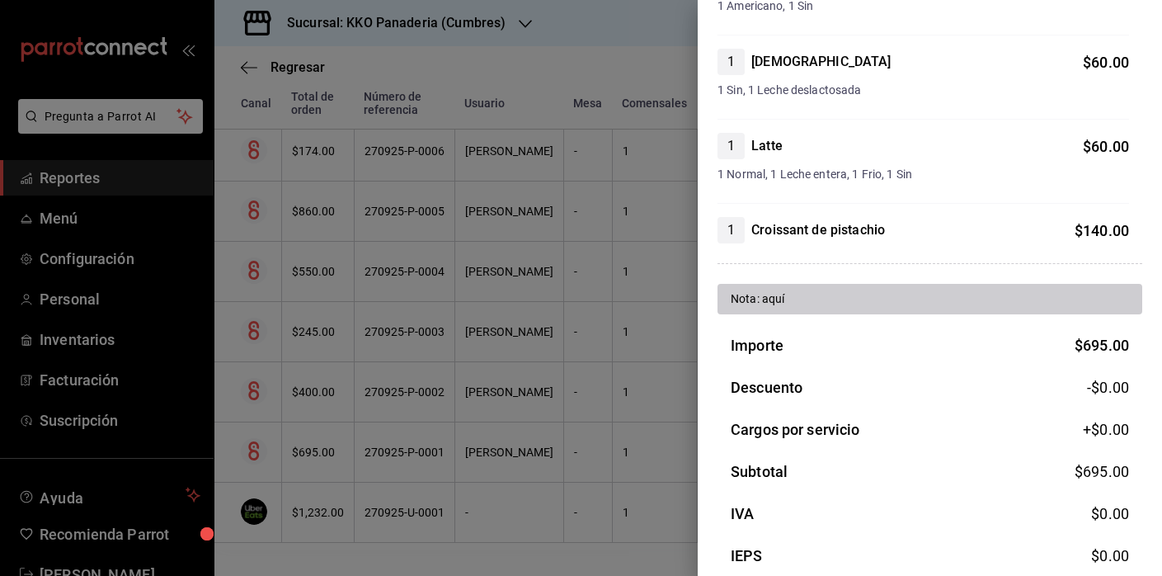
click at [410, 448] on div at bounding box center [581, 288] width 1162 height 576
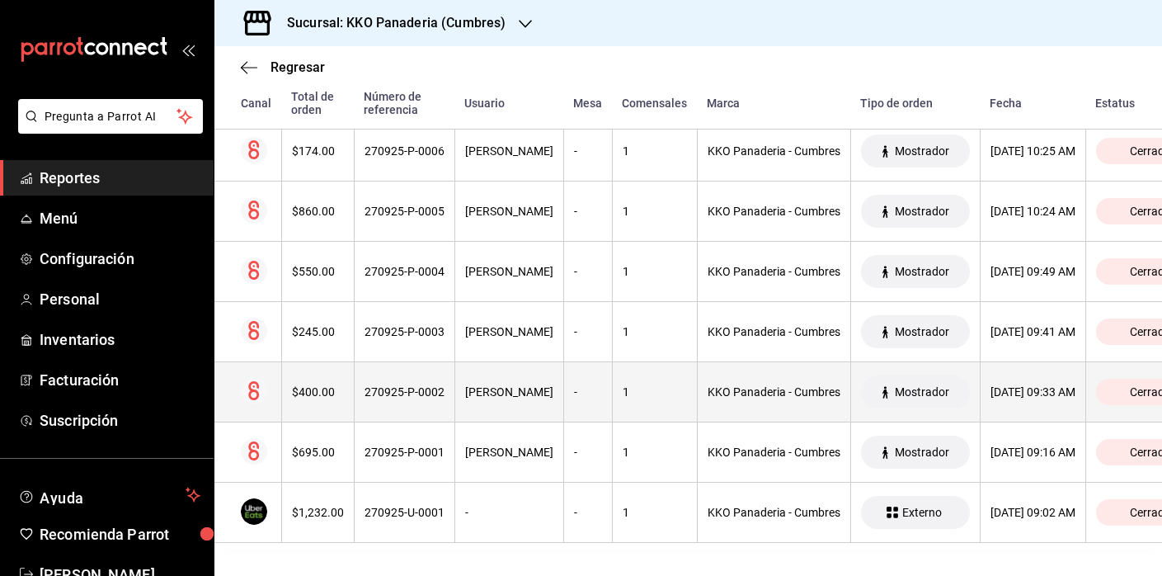
click at [321, 389] on div "$400.00" at bounding box center [318, 391] width 52 height 13
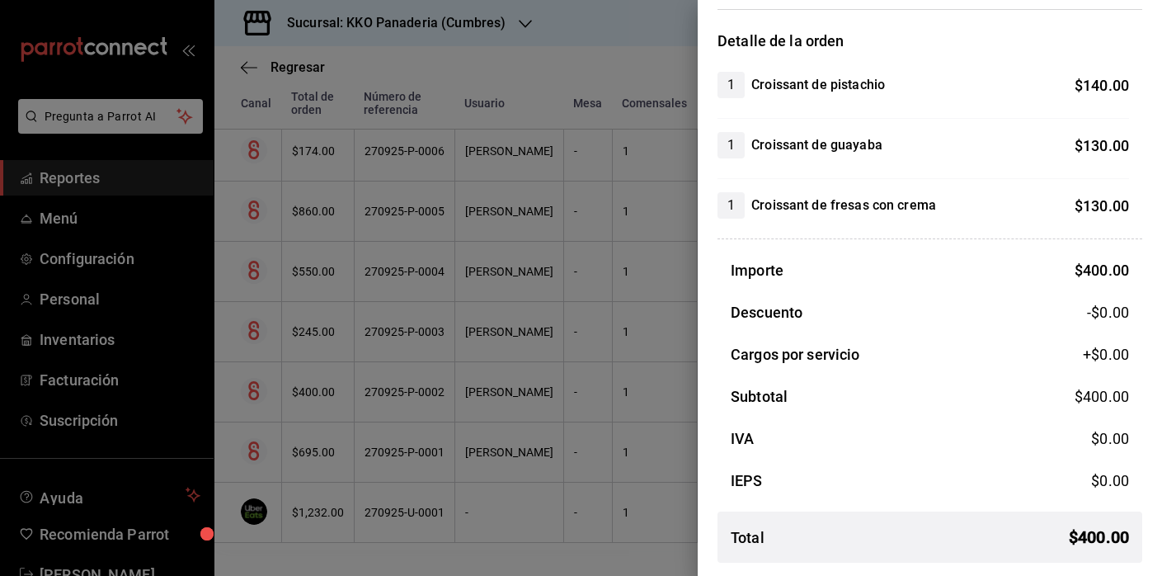
scroll to position [122, 0]
click at [436, 486] on div at bounding box center [581, 288] width 1162 height 576
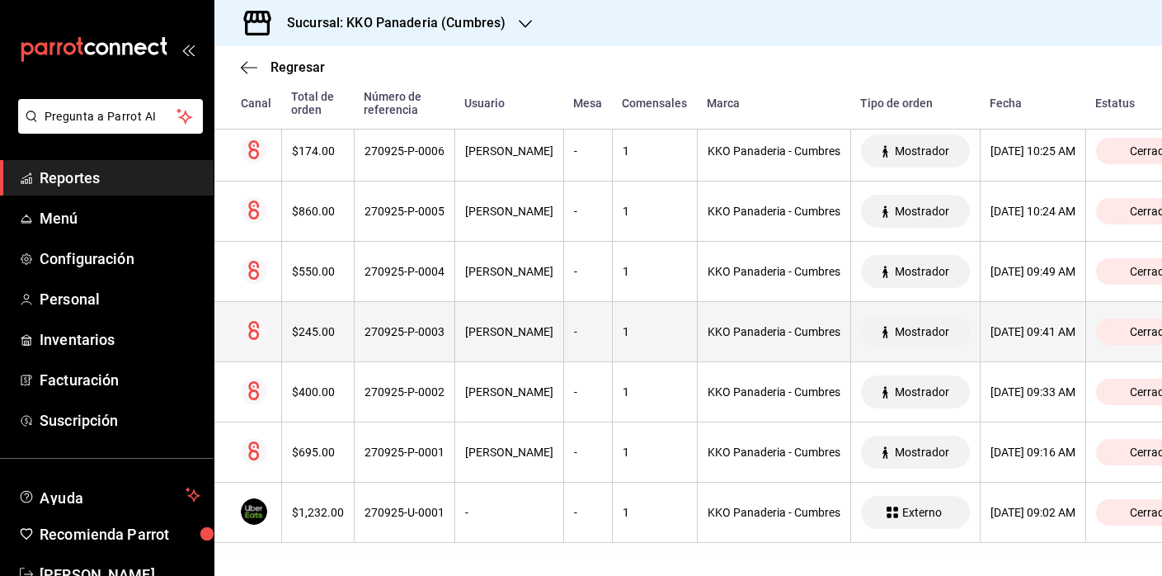
click at [311, 336] on div "$245.00" at bounding box center [318, 331] width 52 height 13
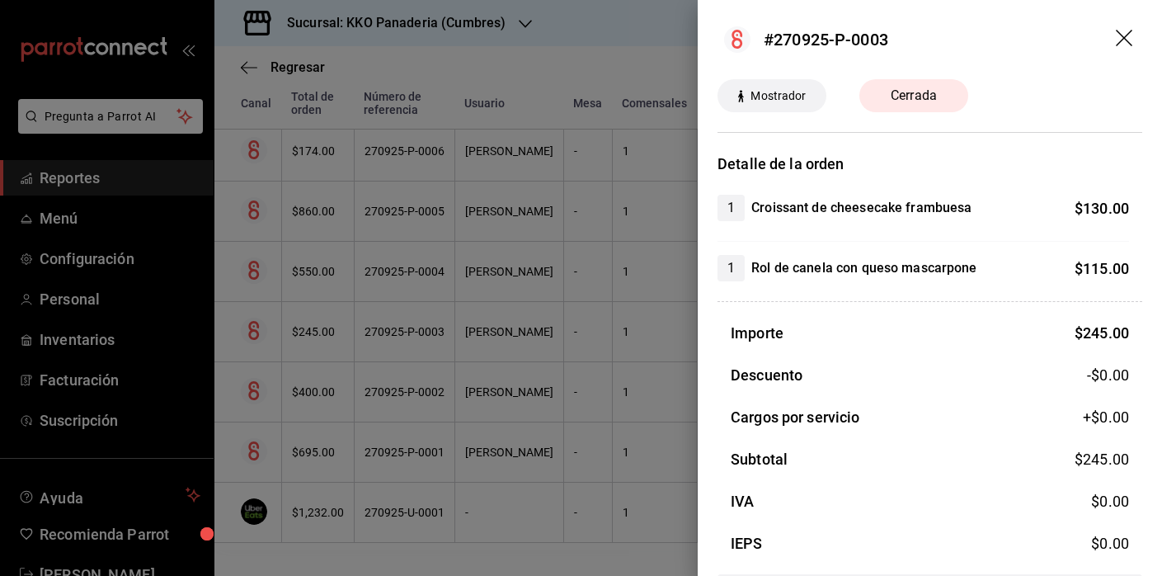
scroll to position [63, 0]
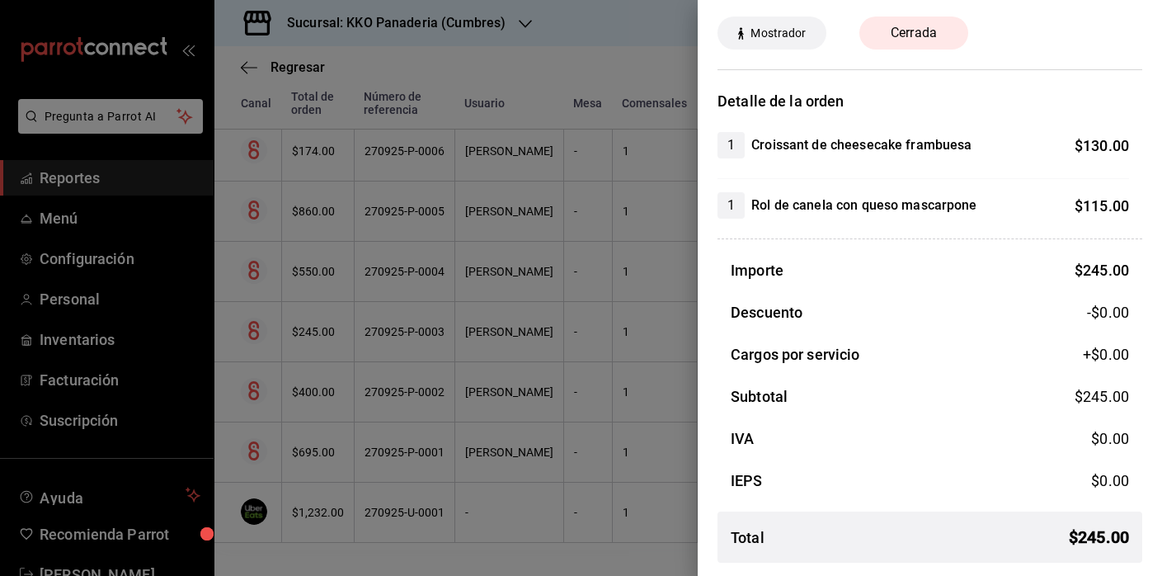
click at [543, 286] on div at bounding box center [581, 288] width 1162 height 576
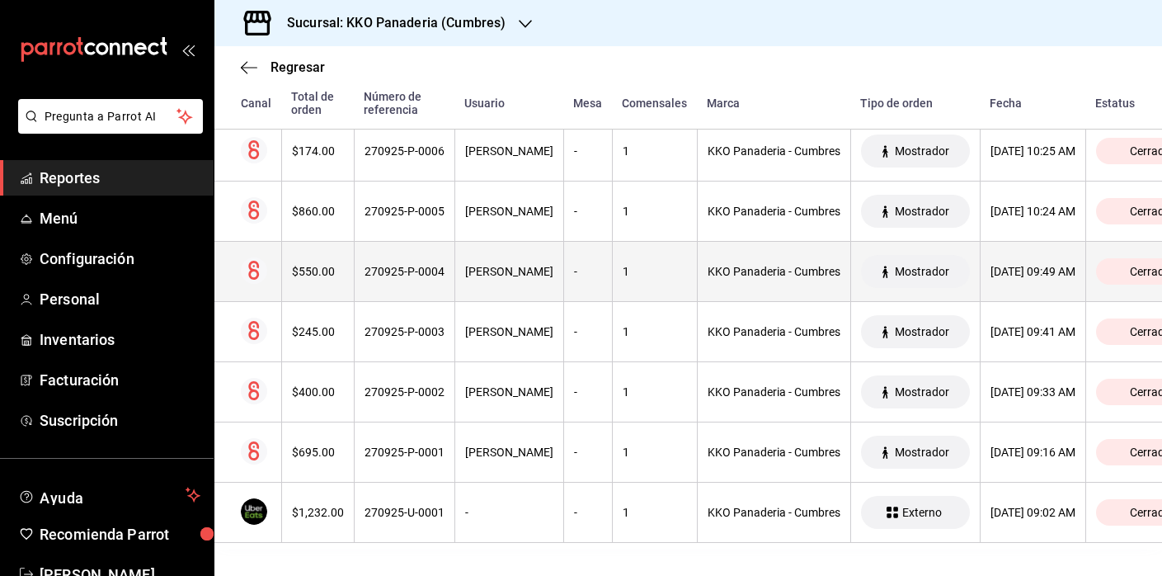
click at [344, 276] on th "$550.00" at bounding box center [317, 272] width 73 height 60
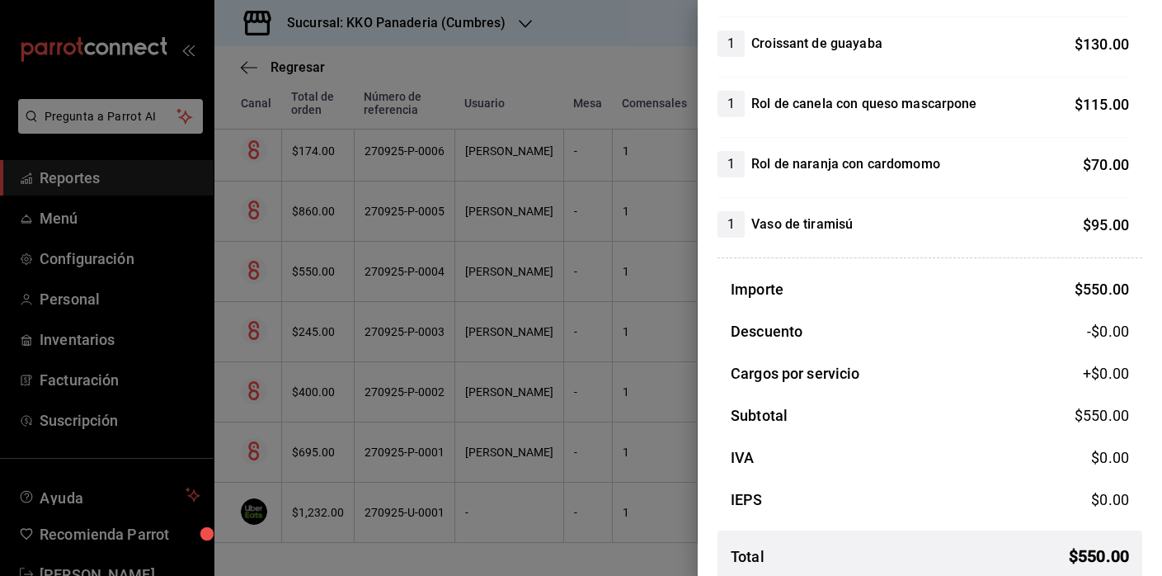
scroll to position [167, 0]
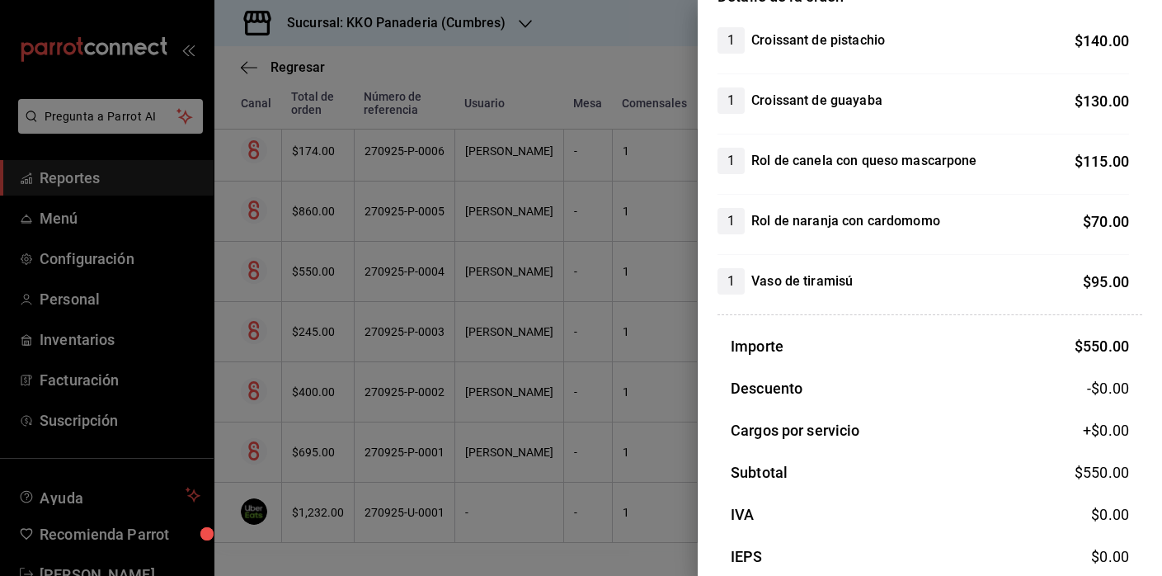
click at [518, 345] on div at bounding box center [581, 288] width 1162 height 576
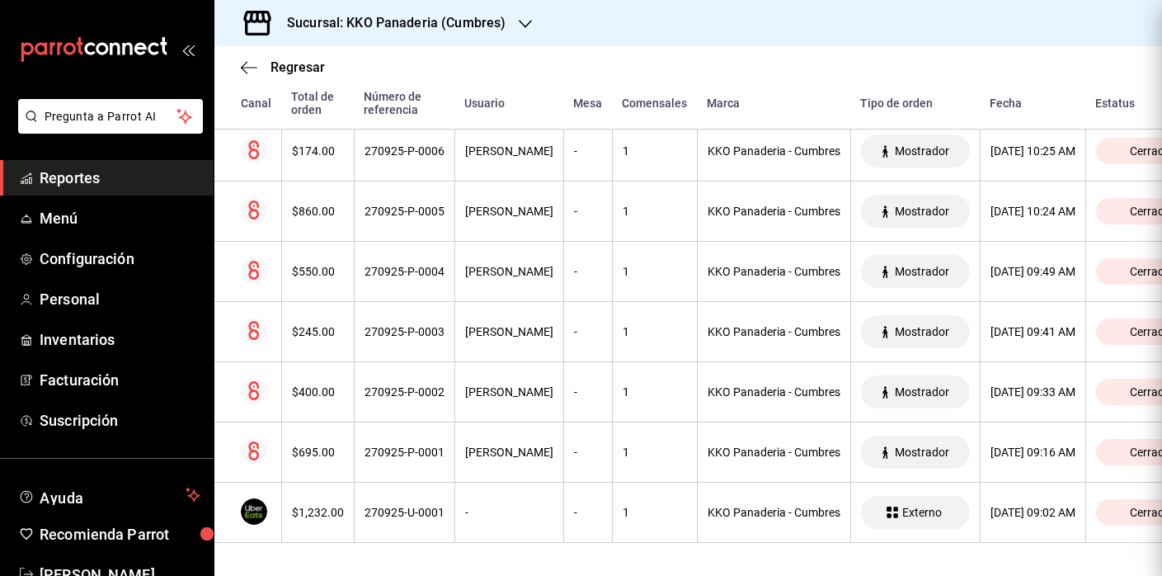
scroll to position [0, 0]
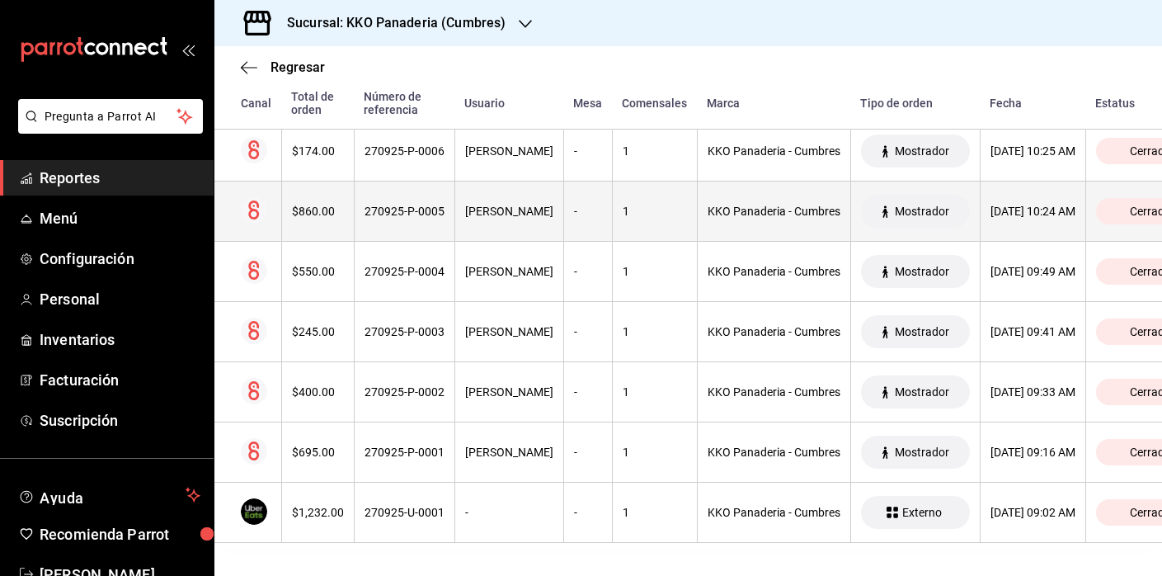
click at [325, 218] on th "$860.00" at bounding box center [317, 211] width 73 height 60
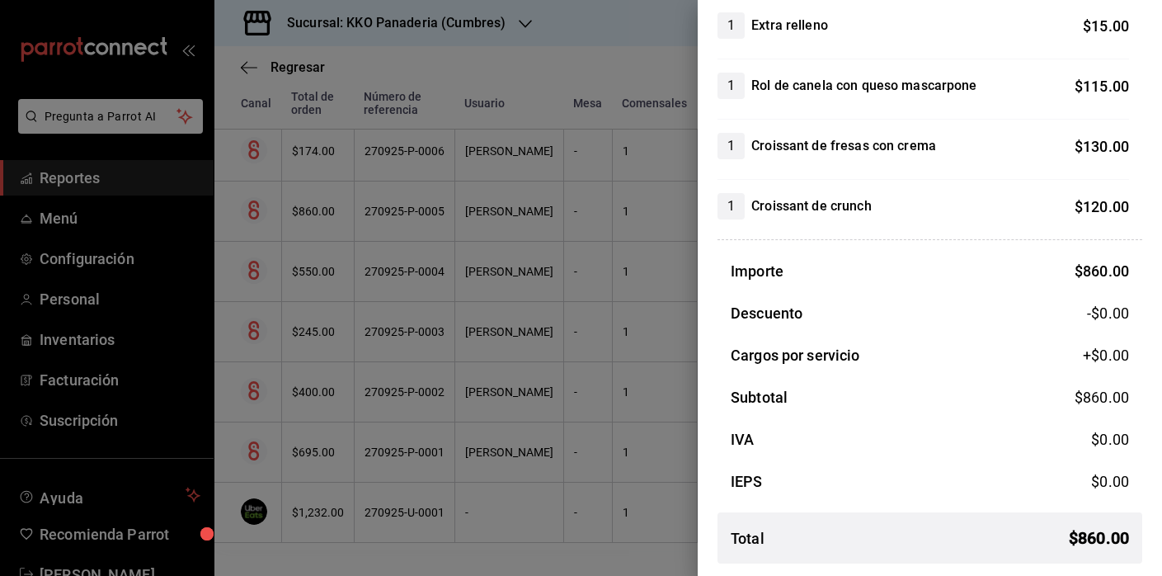
scroll to position [394, 0]
click at [529, 327] on div at bounding box center [581, 288] width 1162 height 576
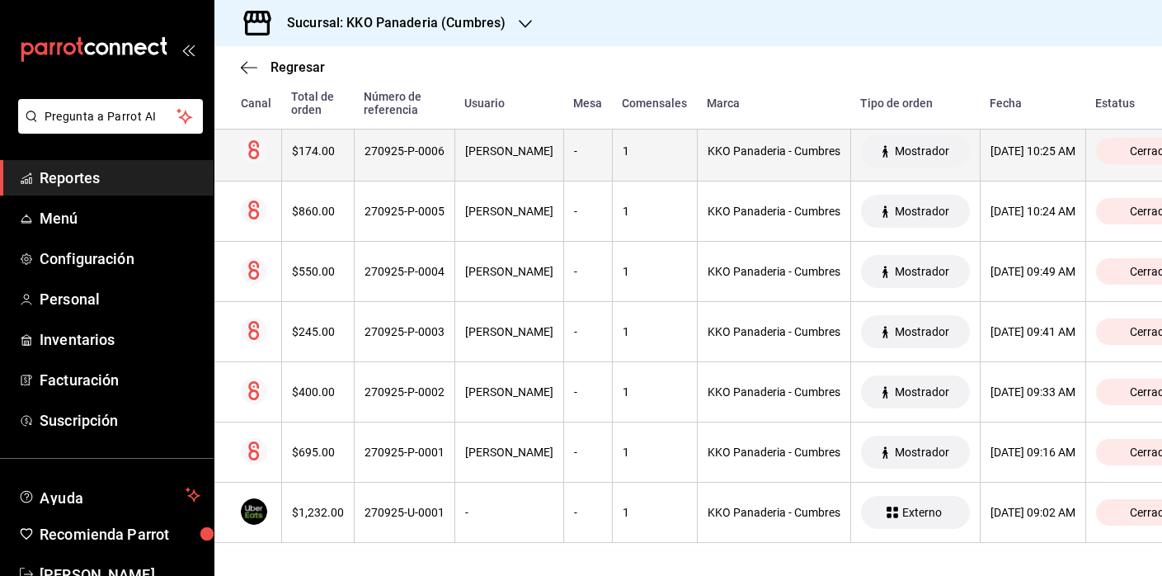
click at [327, 155] on div "$174.00" at bounding box center [318, 150] width 52 height 13
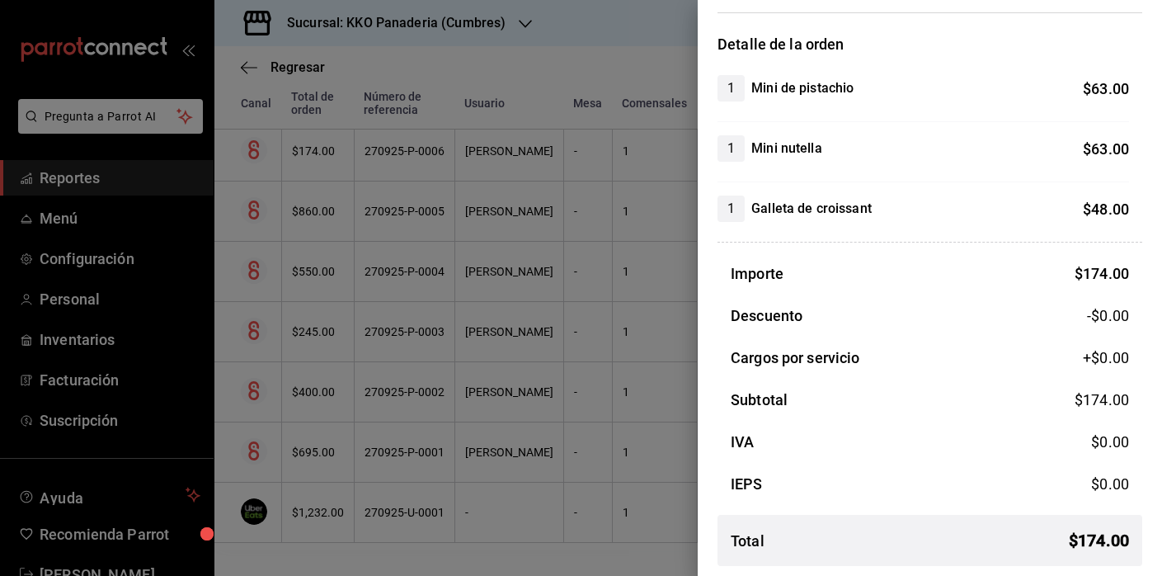
scroll to position [123, 0]
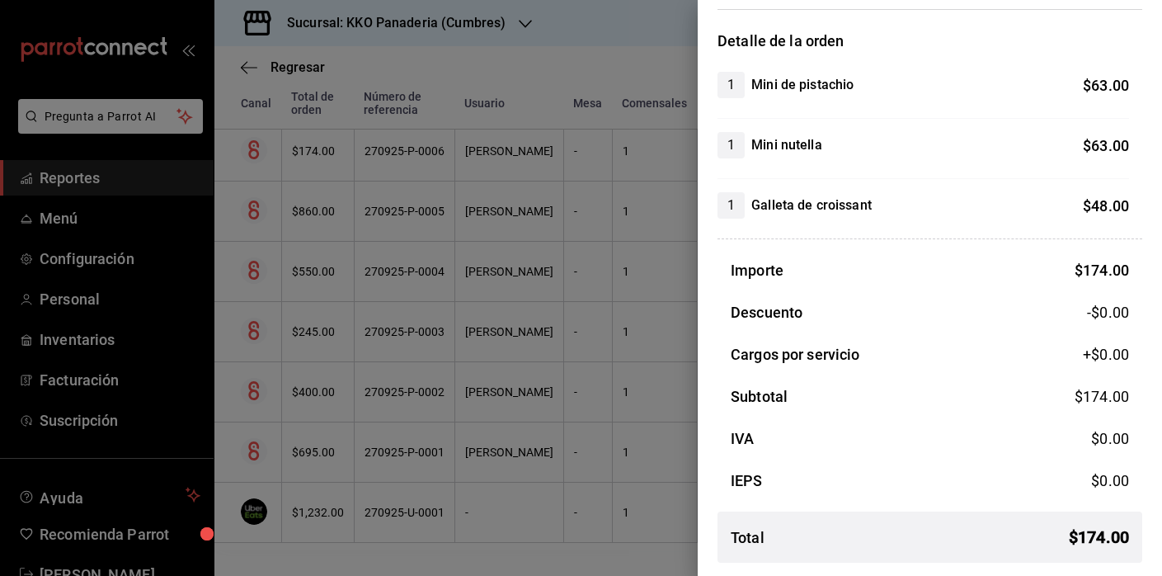
click at [435, 205] on div at bounding box center [581, 288] width 1162 height 576
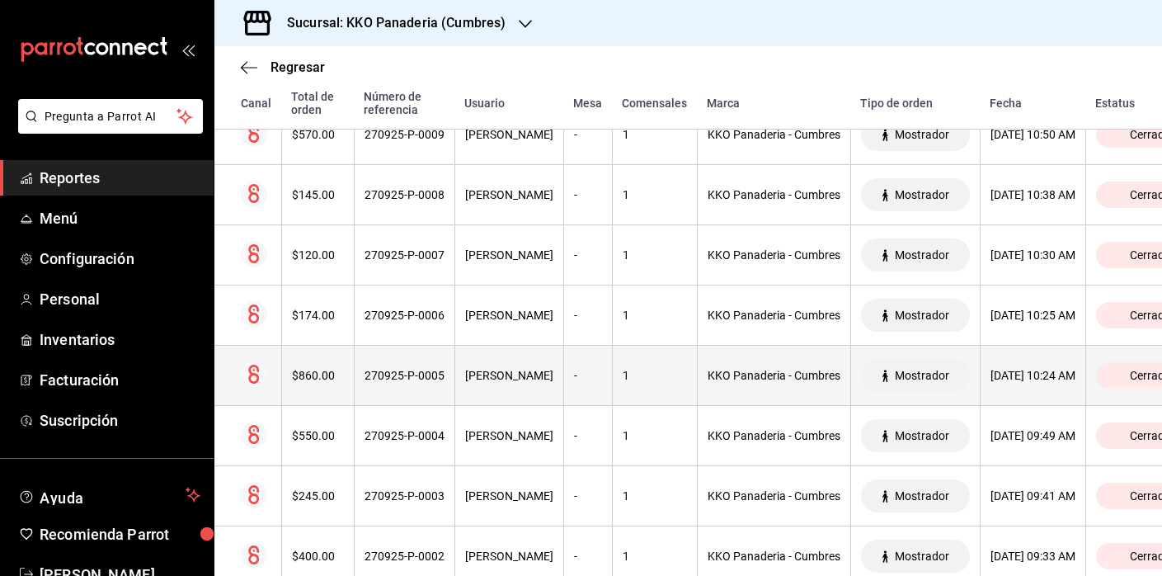
scroll to position [2436, 0]
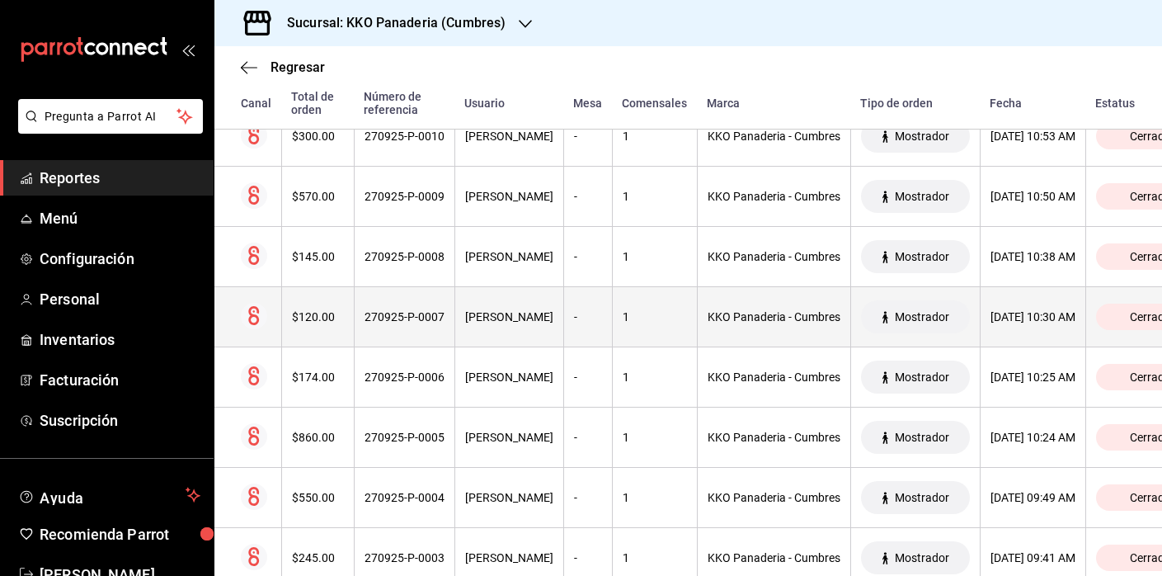
click at [312, 323] on div "$120.00" at bounding box center [318, 316] width 52 height 13
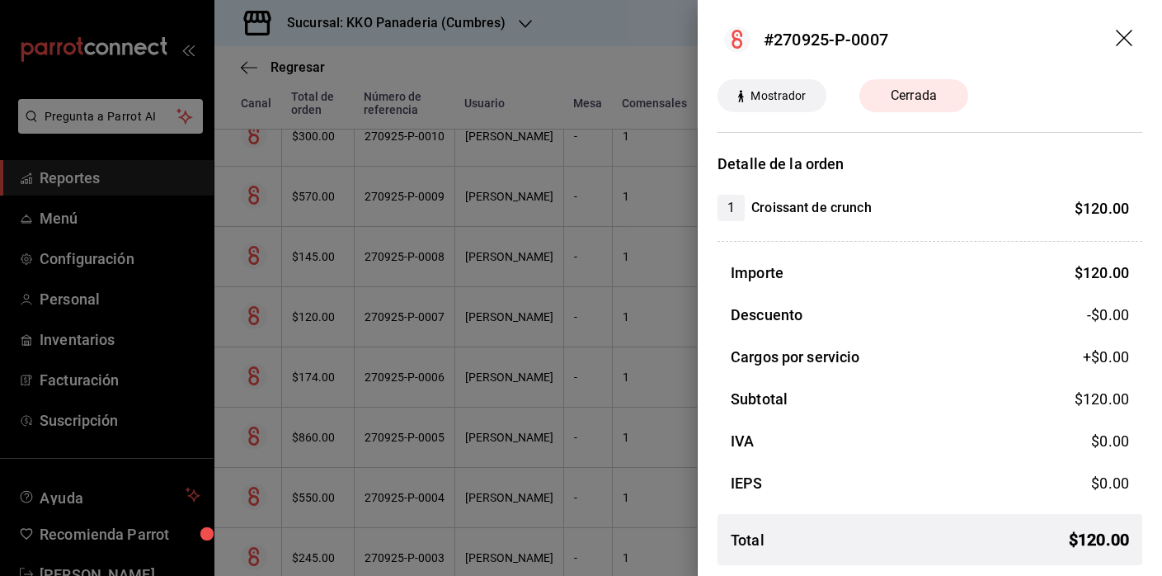
click at [312, 310] on div at bounding box center [581, 288] width 1162 height 576
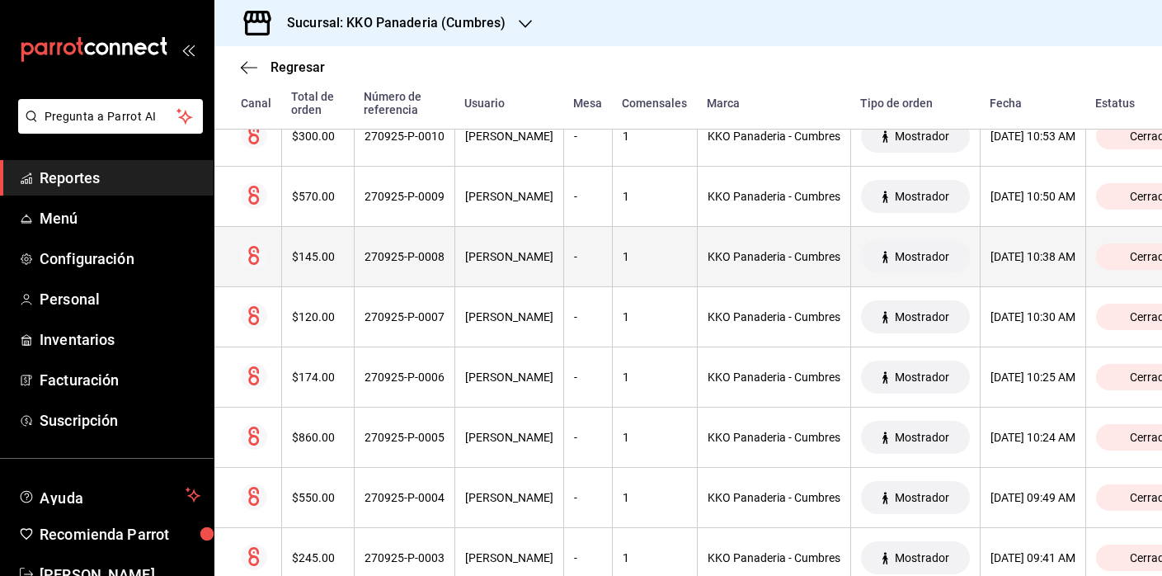
click at [311, 268] on th "$145.00" at bounding box center [317, 257] width 73 height 60
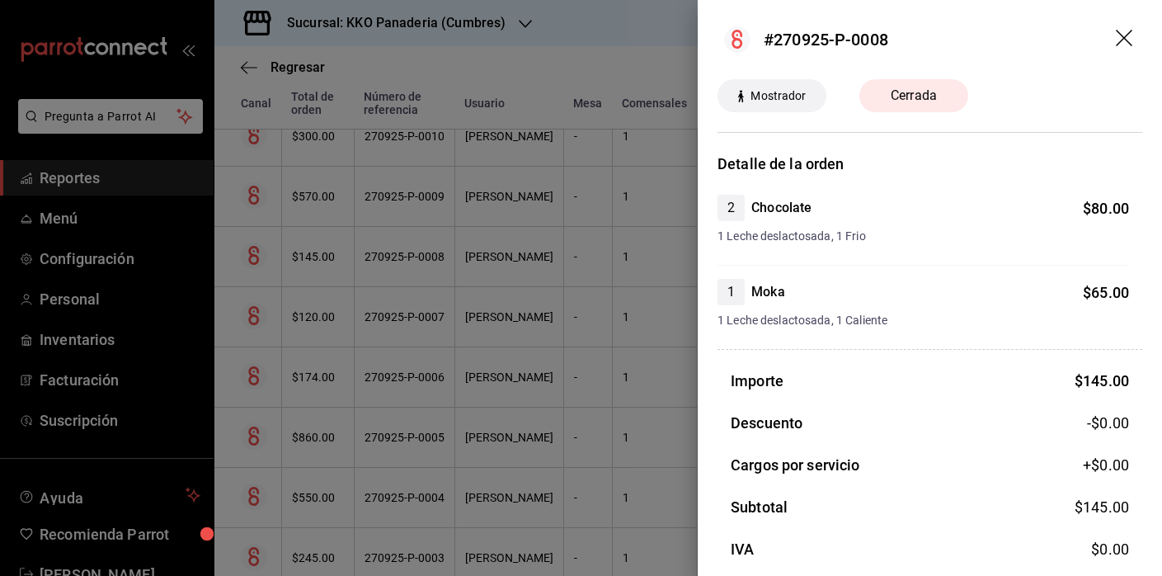
click at [463, 352] on div at bounding box center [581, 288] width 1162 height 576
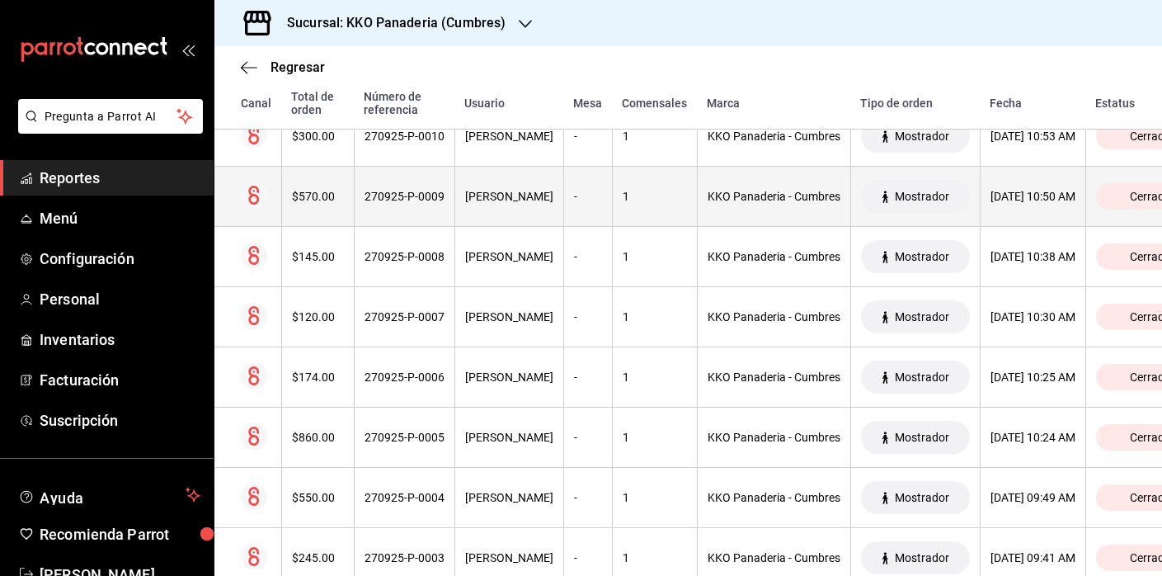
click at [292, 200] on div "$570.00" at bounding box center [318, 196] width 52 height 13
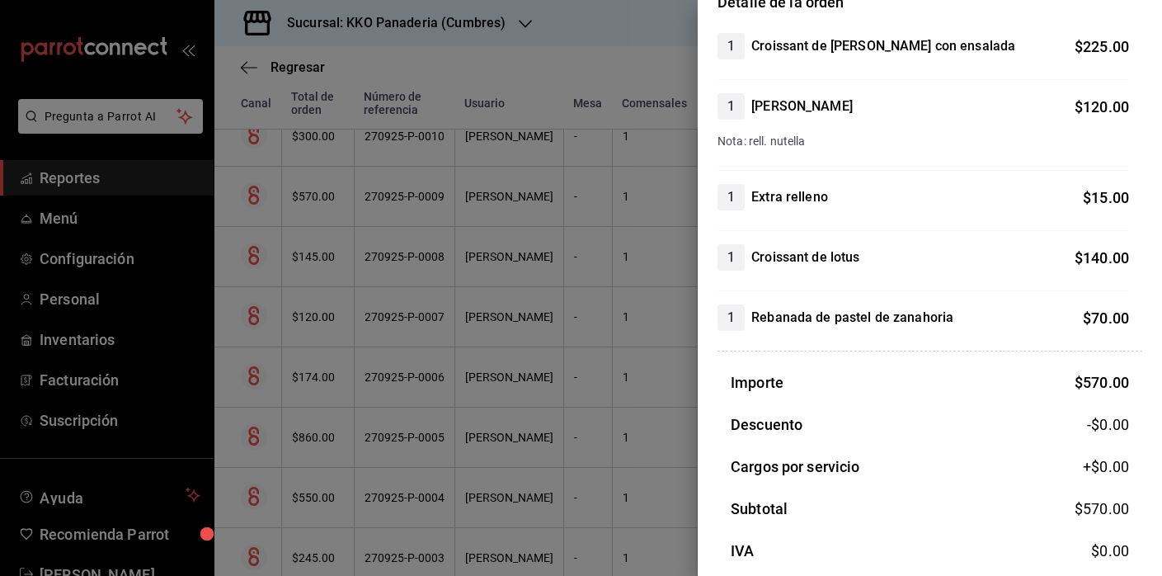
scroll to position [182, 0]
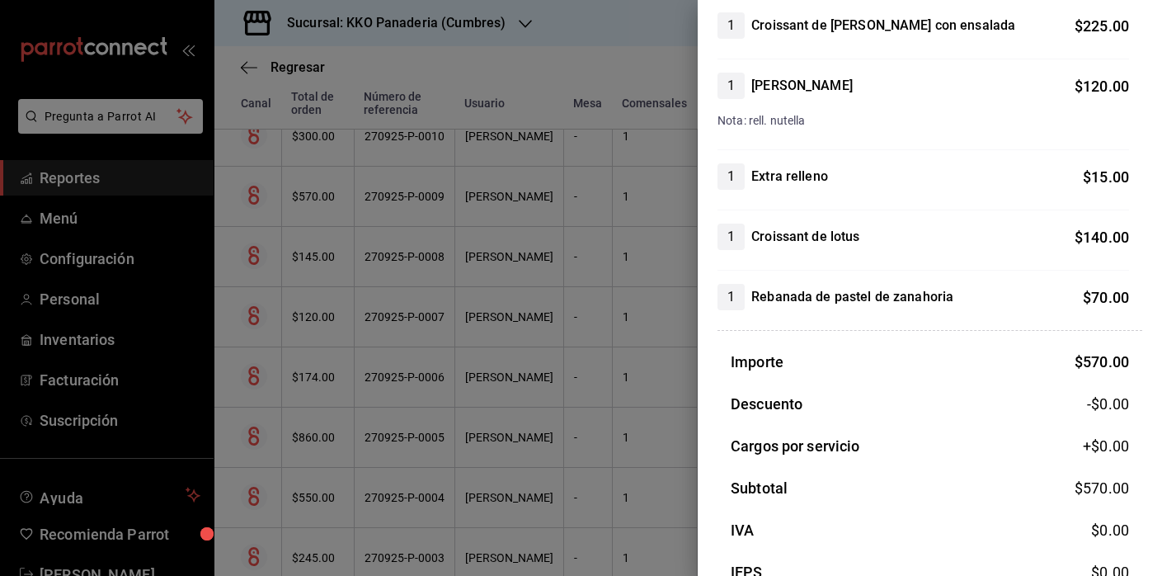
click at [526, 403] on div at bounding box center [581, 288] width 1162 height 576
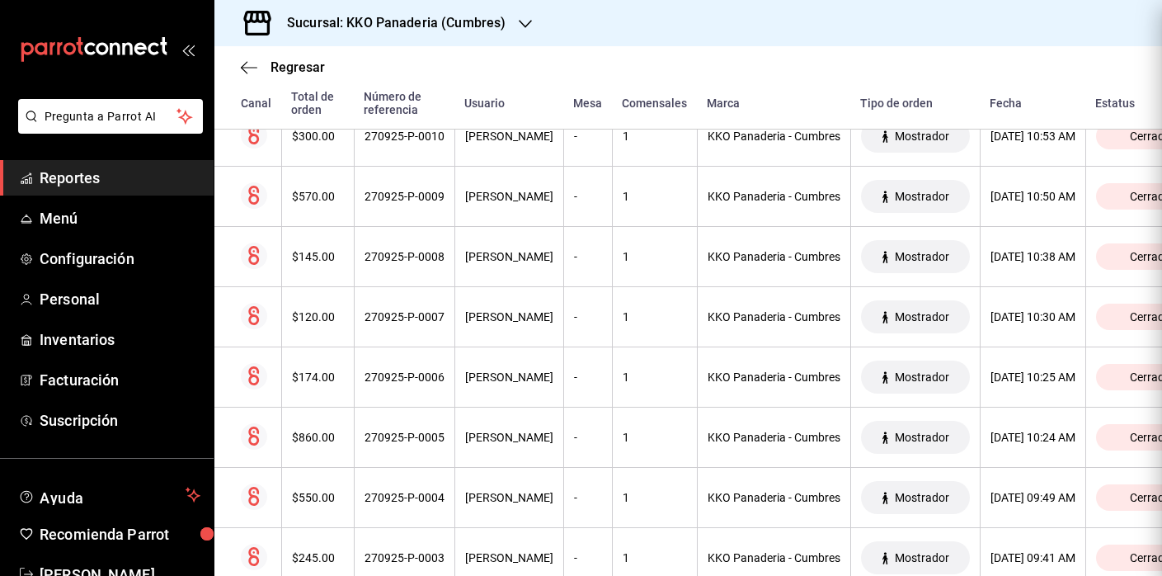
scroll to position [0, 0]
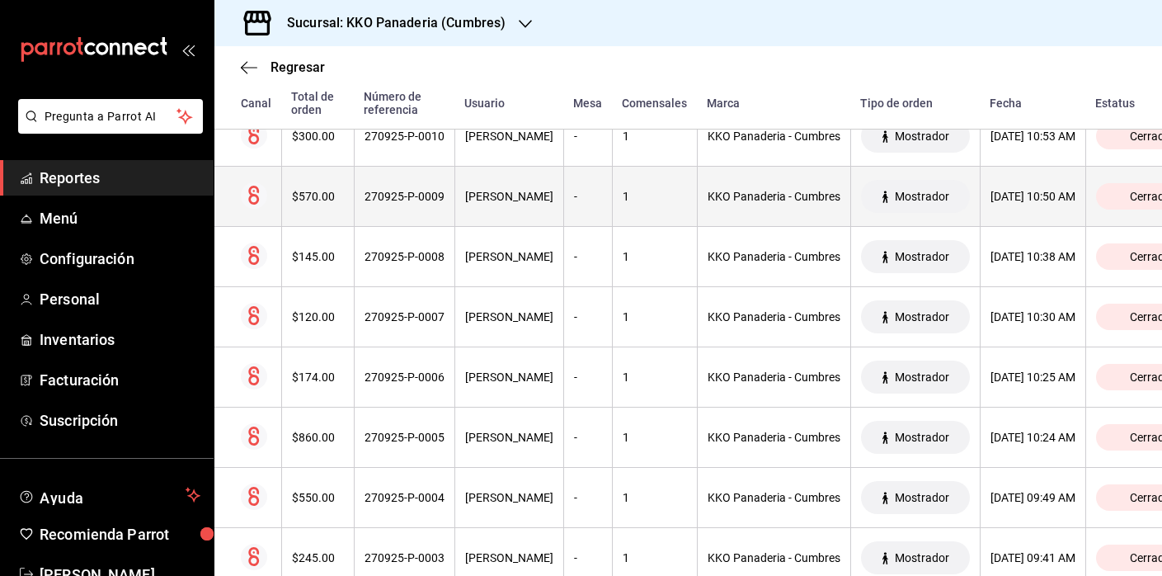
click at [305, 191] on div "$570.00" at bounding box center [318, 196] width 52 height 13
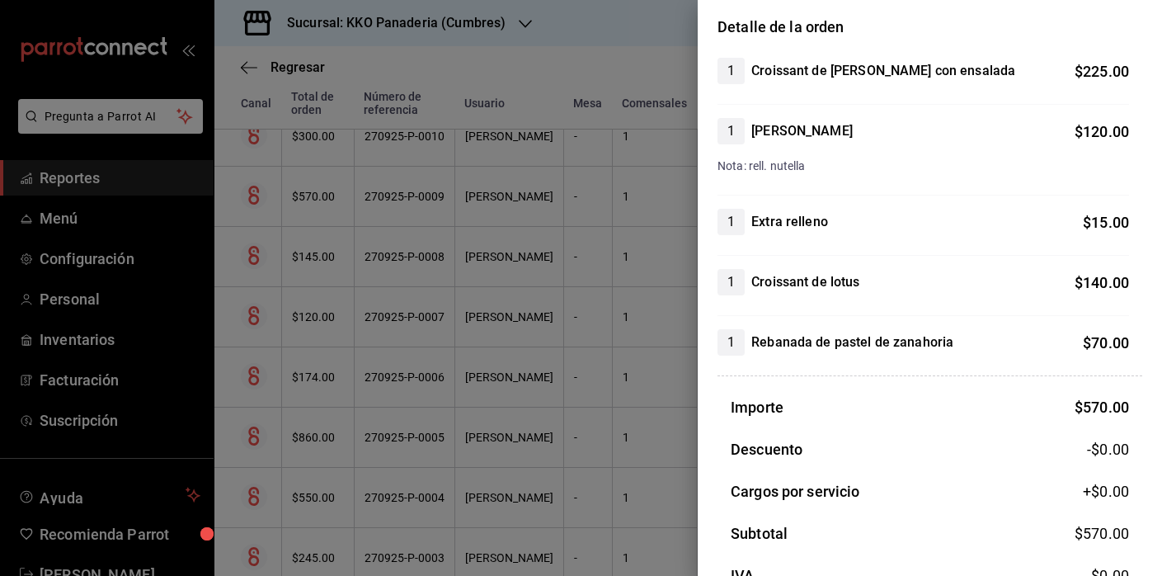
scroll to position [140, 0]
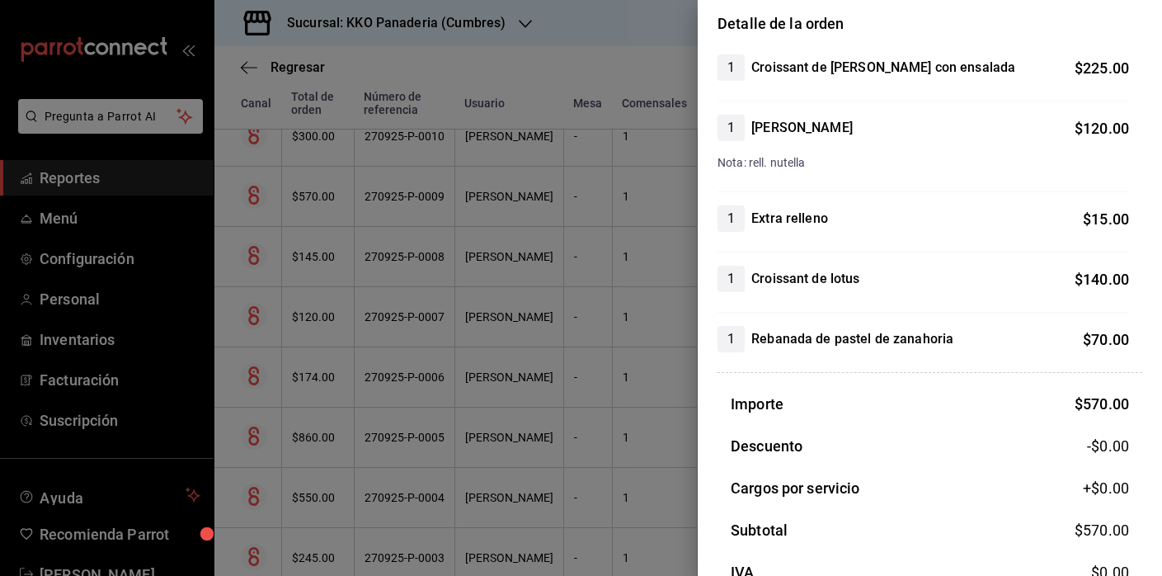
click at [533, 247] on div at bounding box center [581, 288] width 1162 height 576
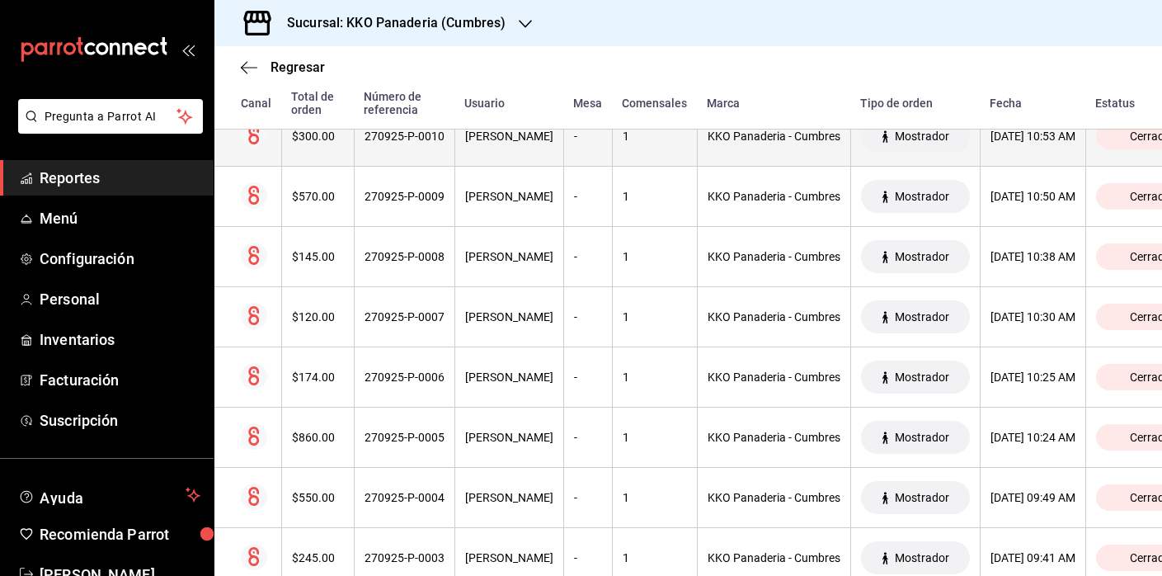
click at [312, 164] on th "$300.00" at bounding box center [317, 136] width 73 height 60
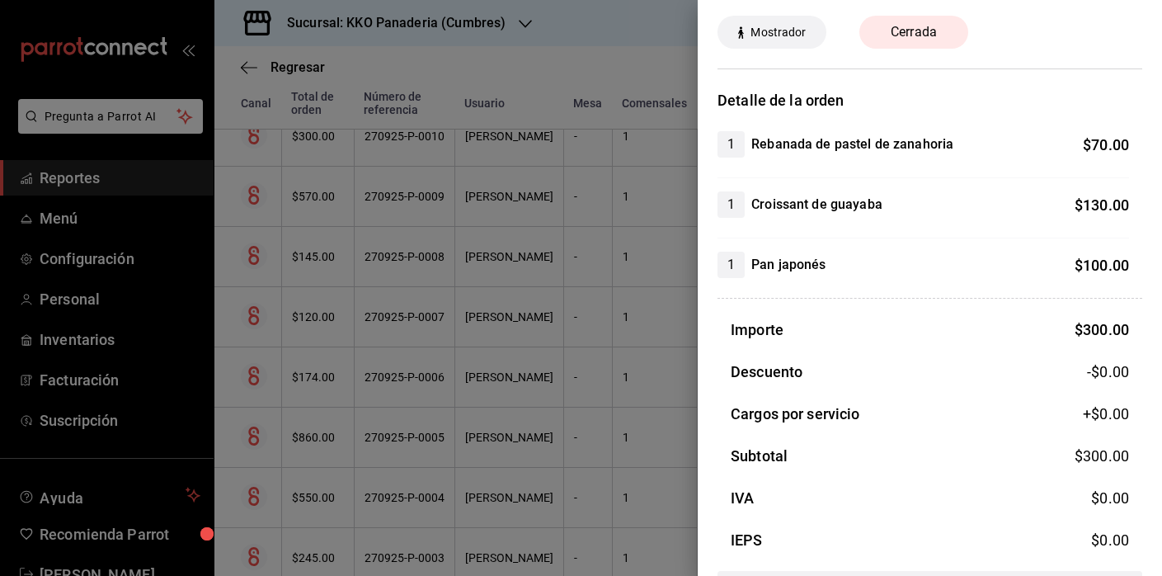
scroll to position [64, 0]
click at [370, 350] on div at bounding box center [581, 288] width 1162 height 576
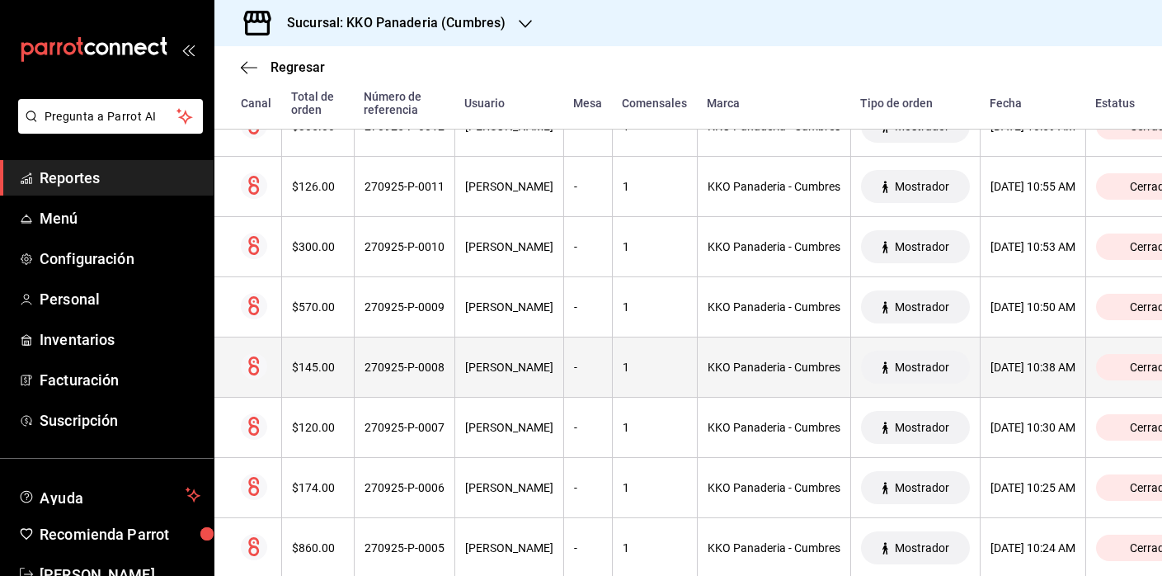
scroll to position [2314, 0]
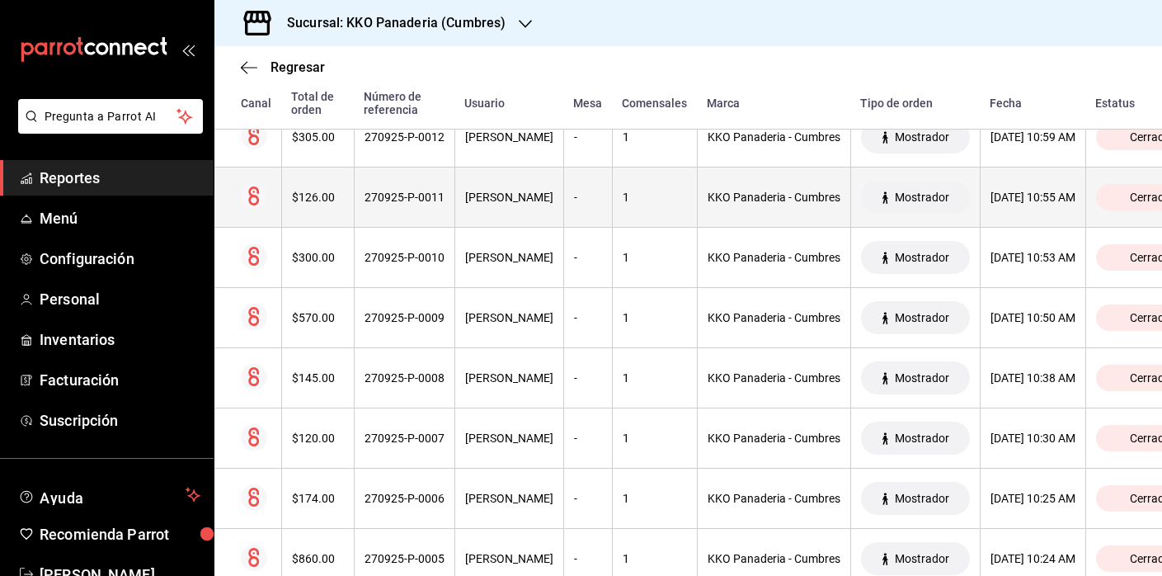
click at [308, 203] on div "$126.00" at bounding box center [318, 196] width 52 height 13
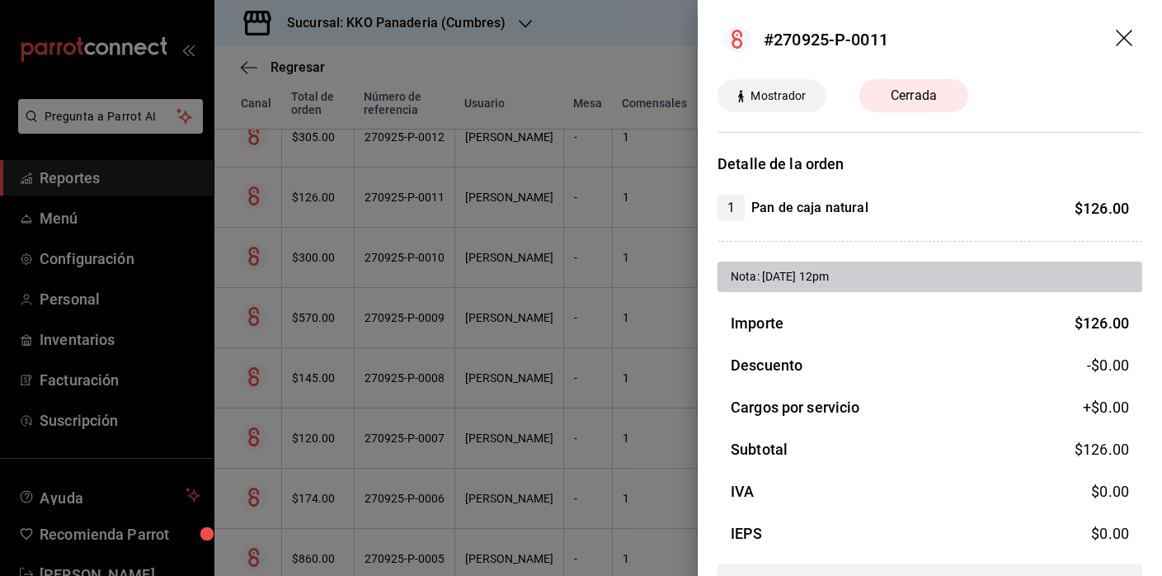
click at [472, 284] on div at bounding box center [581, 288] width 1162 height 576
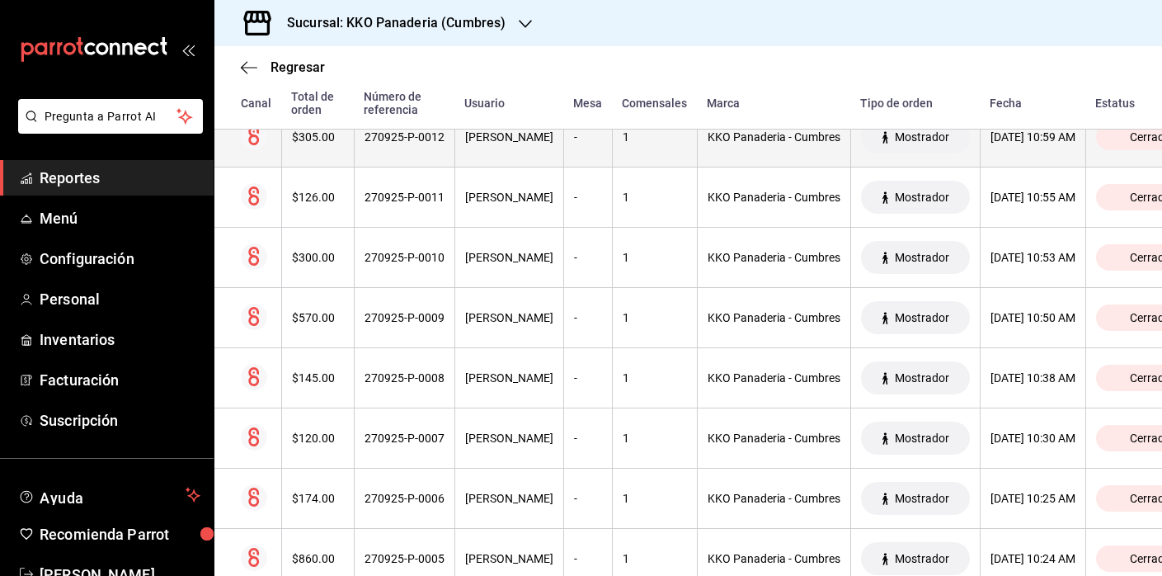
click at [320, 156] on th "$305.00" at bounding box center [317, 137] width 73 height 60
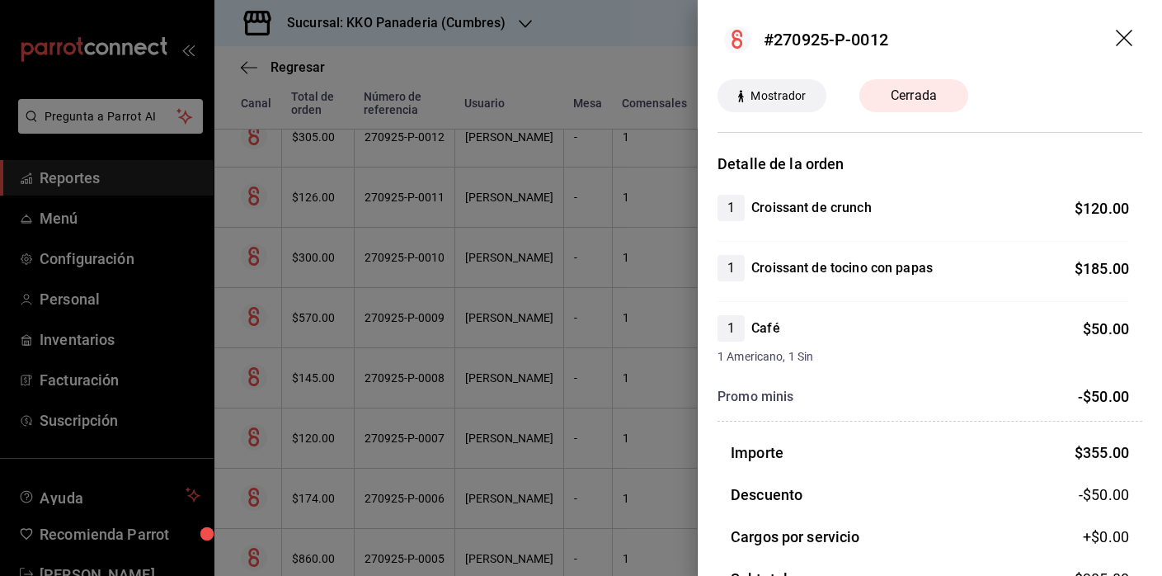
click at [656, 272] on div at bounding box center [581, 288] width 1162 height 576
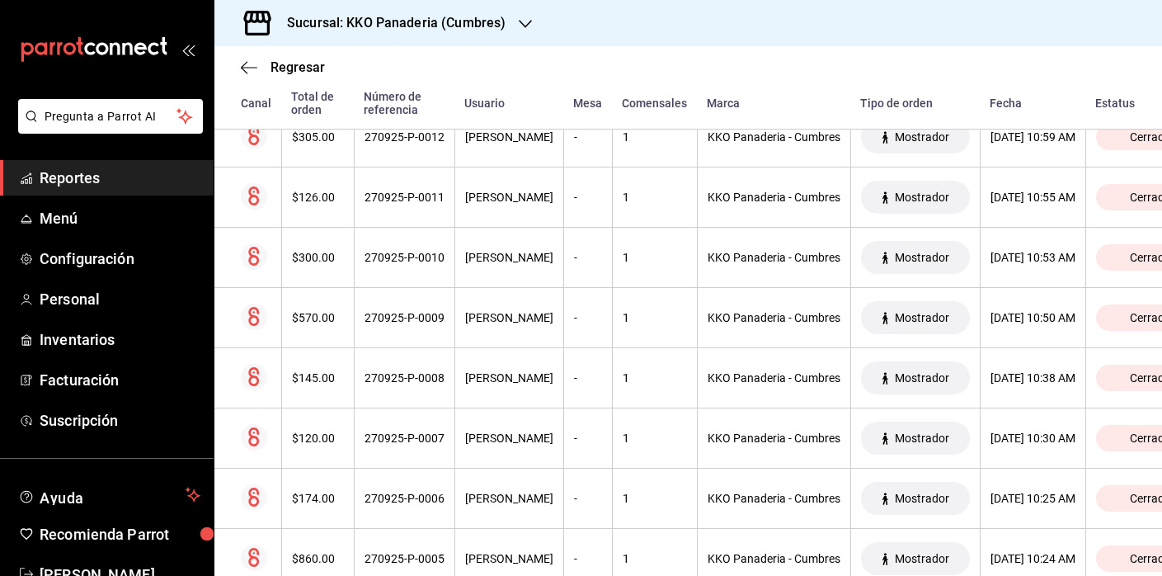
click at [656, 272] on th "1" at bounding box center [654, 258] width 85 height 60
